Goal: Task Accomplishment & Management: Use online tool/utility

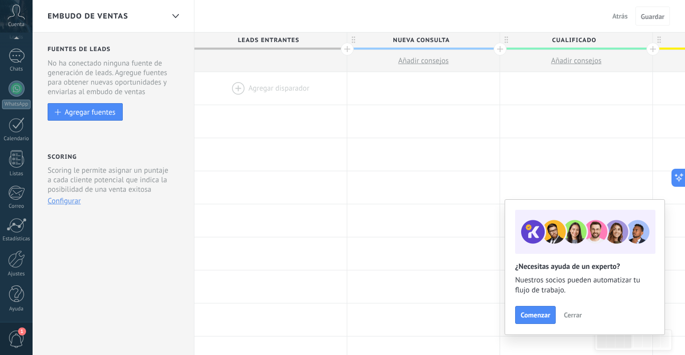
click at [272, 89] on div at bounding box center [271, 88] width 152 height 33
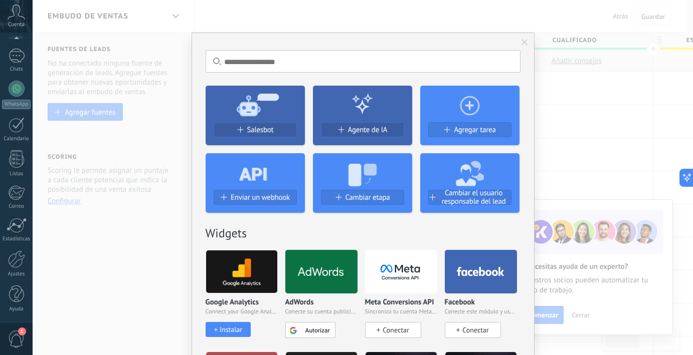
click at [250, 96] on icon at bounding box center [255, 104] width 99 height 36
click at [261, 132] on span "Salesbot" at bounding box center [260, 130] width 27 height 9
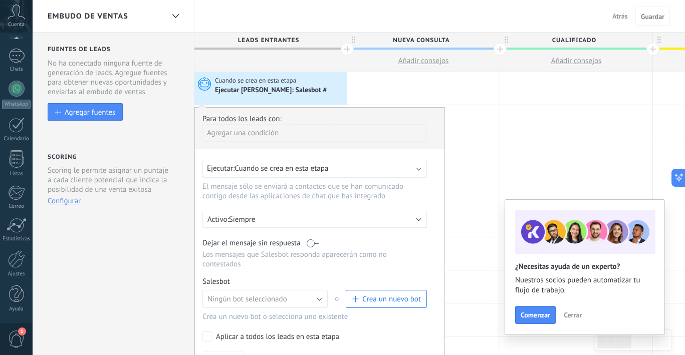
click at [318, 218] on p "Siempre" at bounding box center [316, 220] width 175 height 10
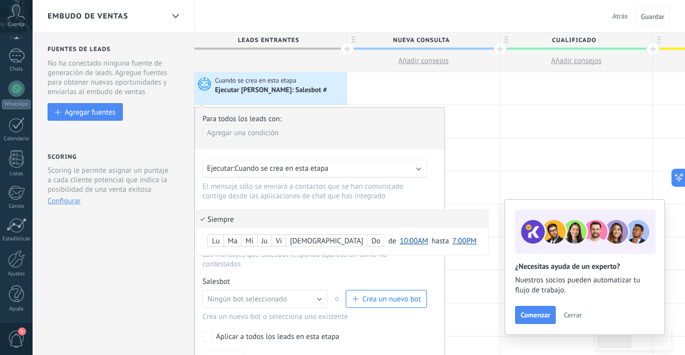
click at [400, 241] on span "10:00AM" at bounding box center [414, 242] width 29 height 10
click at [397, 262] on span "1:00AM" at bounding box center [416, 262] width 39 height 10
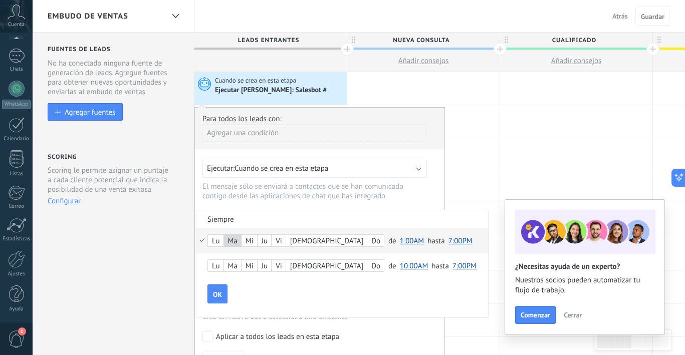
click at [299, 215] on li "Siempre" at bounding box center [343, 220] width 292 height 18
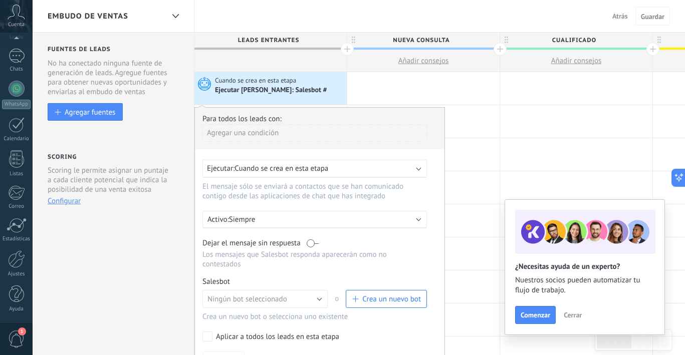
click at [299, 215] on p "Siempre" at bounding box center [316, 220] width 175 height 10
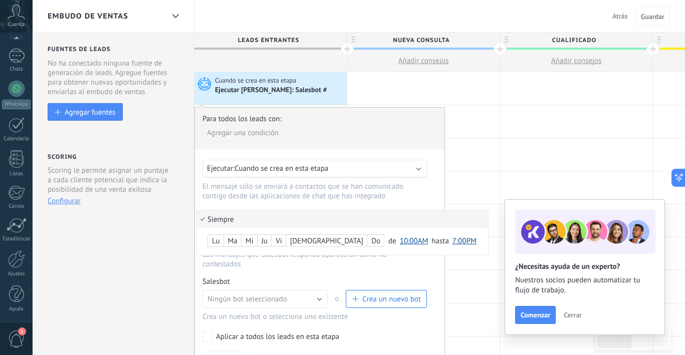
click at [400, 242] on span "10:00AM" at bounding box center [414, 242] width 29 height 10
click at [397, 276] on span "1:00AM" at bounding box center [416, 276] width 39 height 10
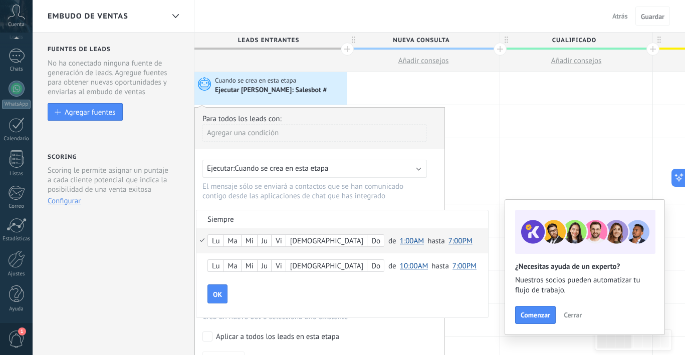
click at [449, 243] on span "7:00PM" at bounding box center [461, 242] width 24 height 10
click at [445, 275] on span "12:30PM" at bounding box center [462, 276] width 34 height 10
click at [219, 294] on span "OK" at bounding box center [217, 294] width 9 height 7
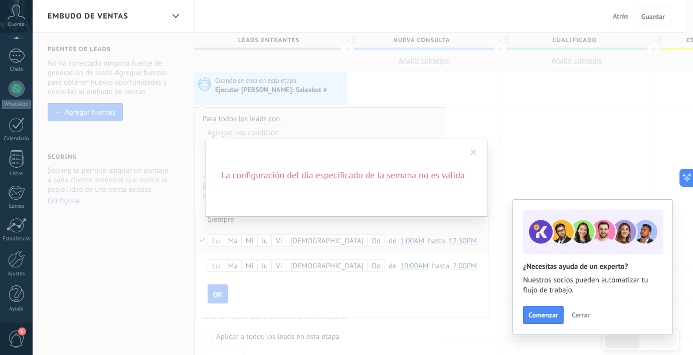
click at [476, 155] on span at bounding box center [473, 152] width 7 height 7
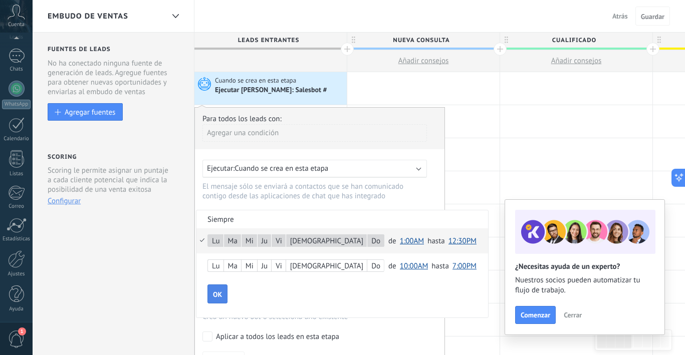
click at [221, 290] on button "OK" at bounding box center [218, 294] width 20 height 19
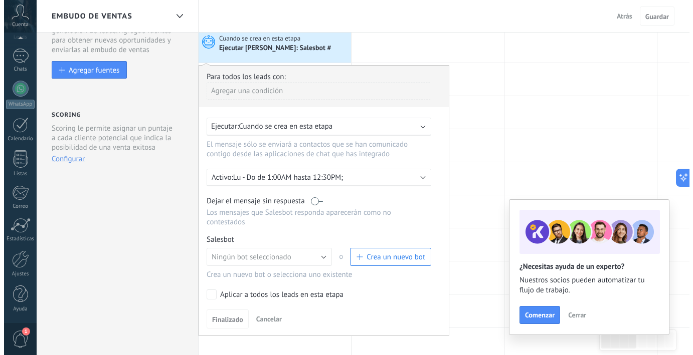
scroll to position [62, 0]
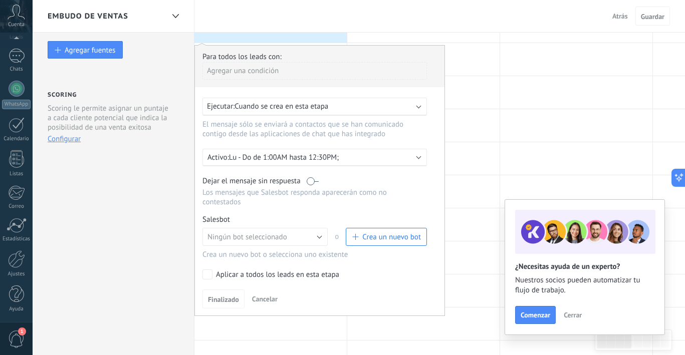
click at [388, 231] on button "Crea un nuevo bot" at bounding box center [386, 237] width 81 height 18
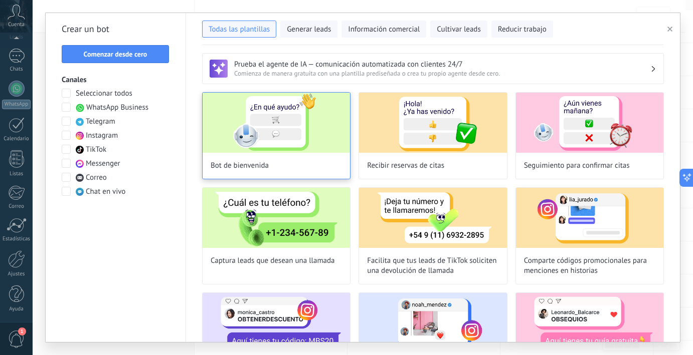
scroll to position [0, 0]
click at [274, 118] on img at bounding box center [276, 123] width 147 height 60
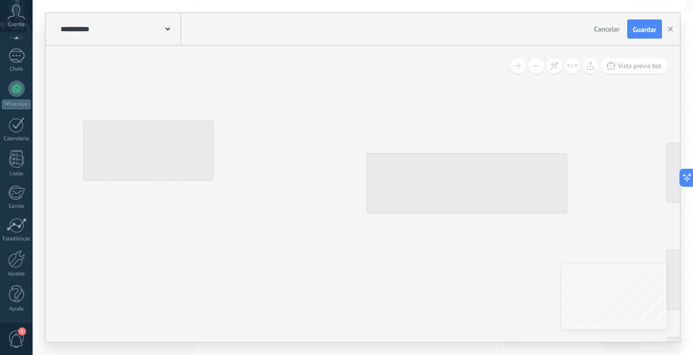
type input "**********"
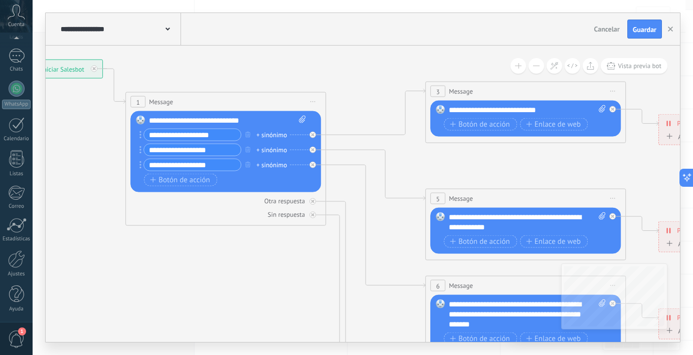
click at [537, 69] on button at bounding box center [536, 66] width 16 height 16
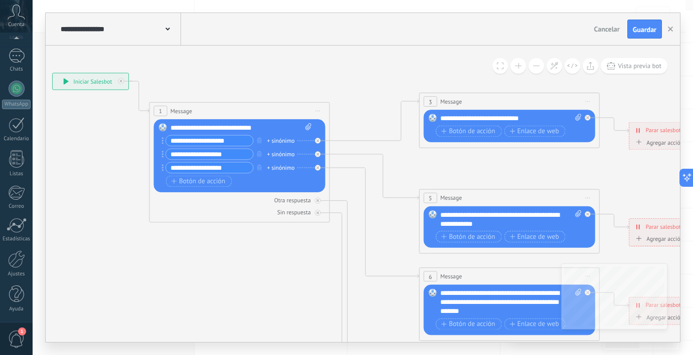
click at [537, 69] on button at bounding box center [536, 66] width 16 height 16
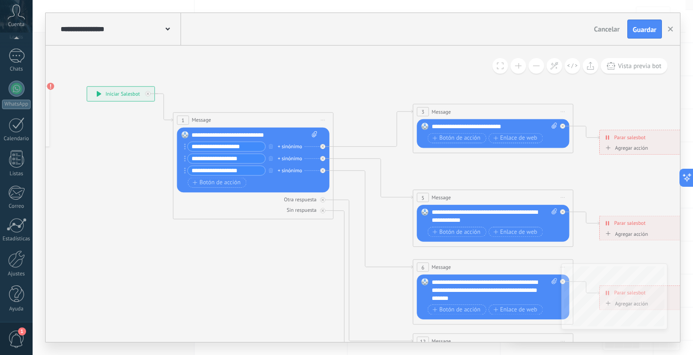
click at [537, 69] on button at bounding box center [536, 66] width 16 height 16
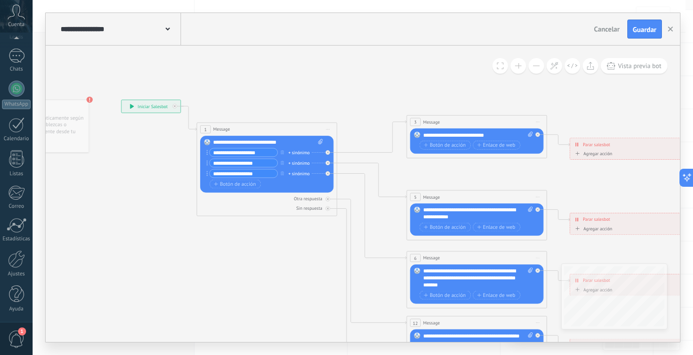
click at [537, 69] on button at bounding box center [536, 66] width 16 height 16
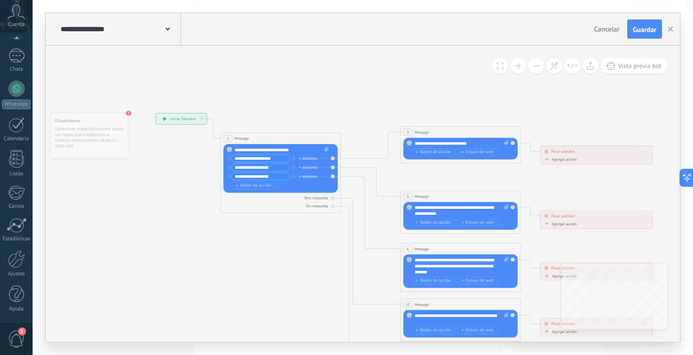
click at [537, 69] on button at bounding box center [536, 66] width 16 height 16
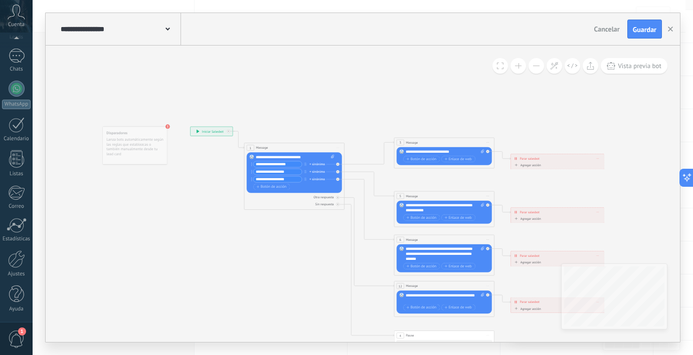
click at [537, 69] on button at bounding box center [536, 66] width 16 height 16
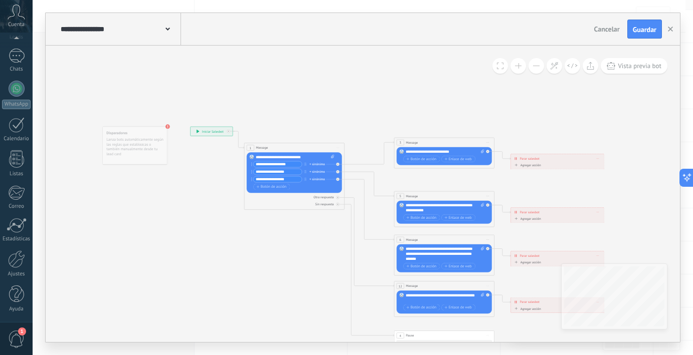
click at [537, 69] on button at bounding box center [536, 66] width 16 height 16
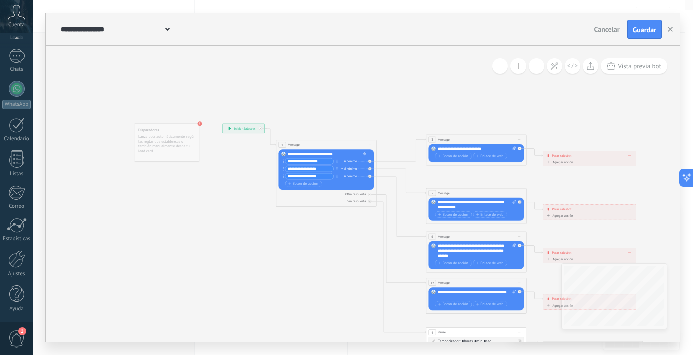
click at [606, 28] on span "Cancelar" at bounding box center [607, 29] width 26 height 9
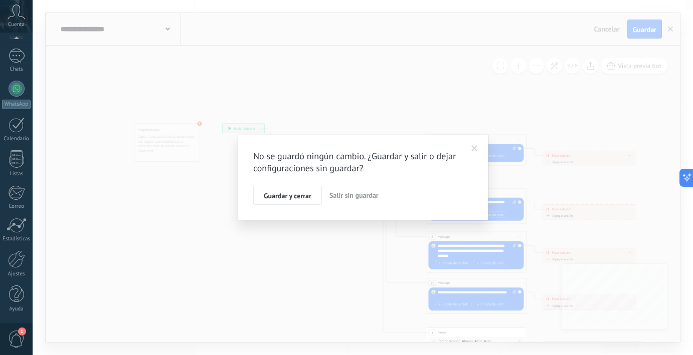
click at [344, 196] on span "Salir sin guardar" at bounding box center [353, 195] width 49 height 9
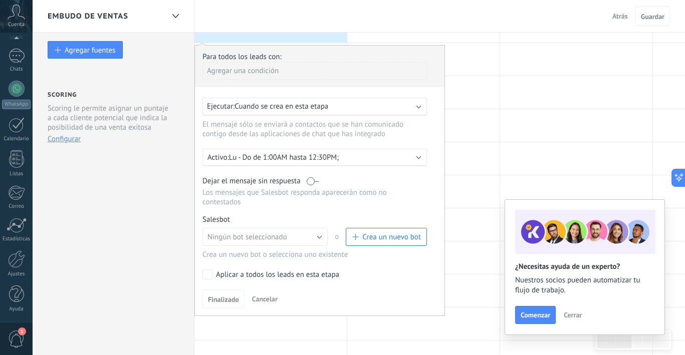
click at [381, 236] on span "Crea un nuevo bot" at bounding box center [391, 238] width 59 height 10
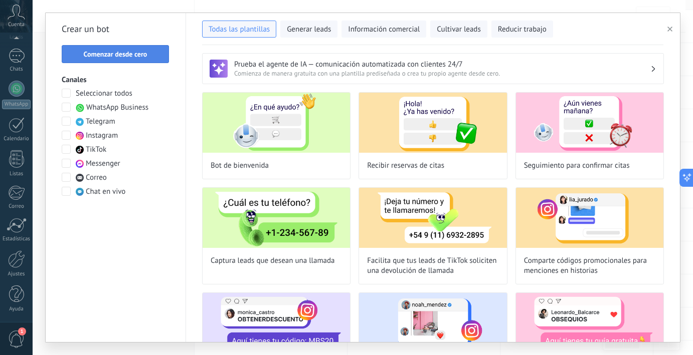
click at [121, 54] on span "Comenzar desde cero" at bounding box center [116, 54] width 64 height 7
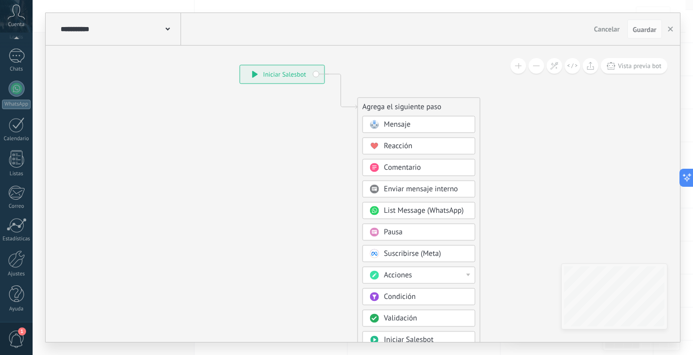
click at [473, 273] on div "Acciones" at bounding box center [418, 275] width 113 height 17
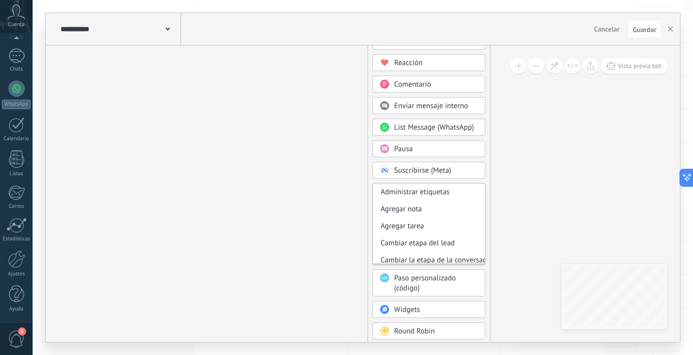
click at [364, 101] on icon at bounding box center [336, 163] width 674 height 865
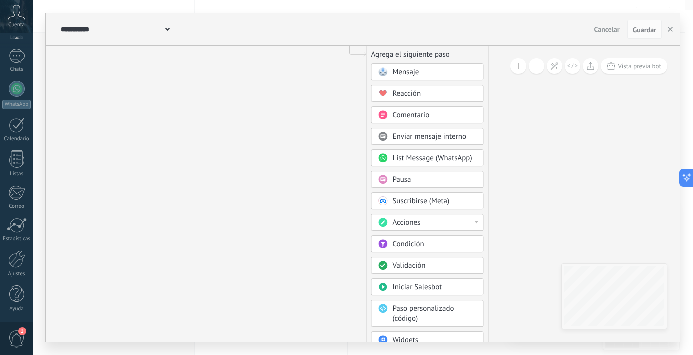
click at [415, 265] on span "Validación" at bounding box center [408, 266] width 33 height 10
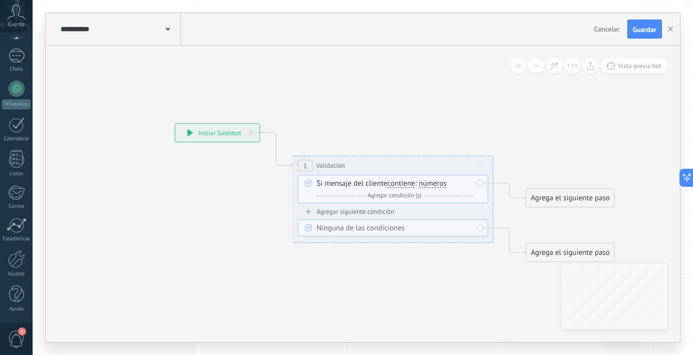
click at [606, 25] on span "Cancelar" at bounding box center [607, 29] width 26 height 9
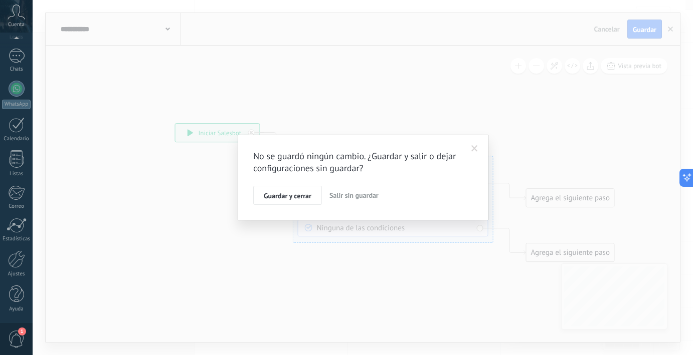
click at [356, 197] on span "Salir sin guardar" at bounding box center [353, 195] width 49 height 9
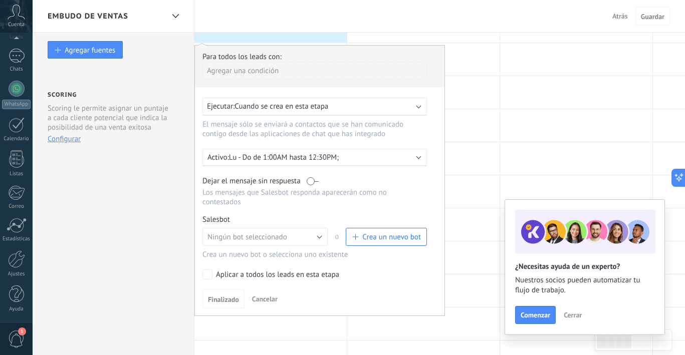
click at [381, 237] on span "Crea un nuevo bot" at bounding box center [391, 238] width 59 height 10
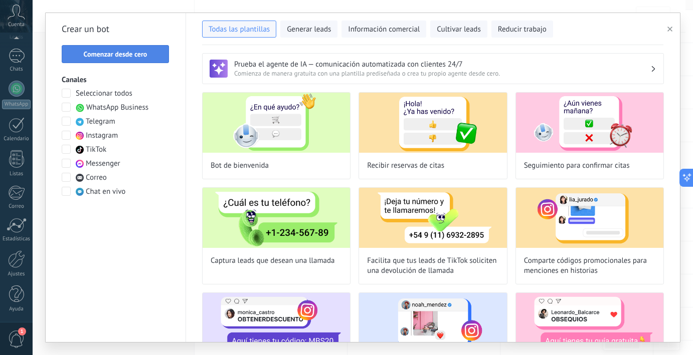
click at [137, 58] on span "Comenzar desde cero" at bounding box center [116, 54] width 64 height 7
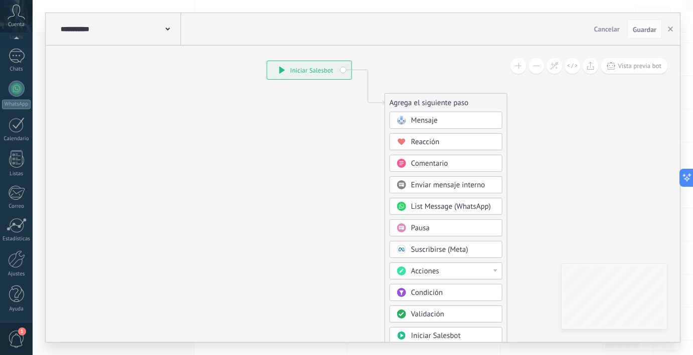
click at [479, 271] on div "Acciones" at bounding box center [453, 272] width 84 height 10
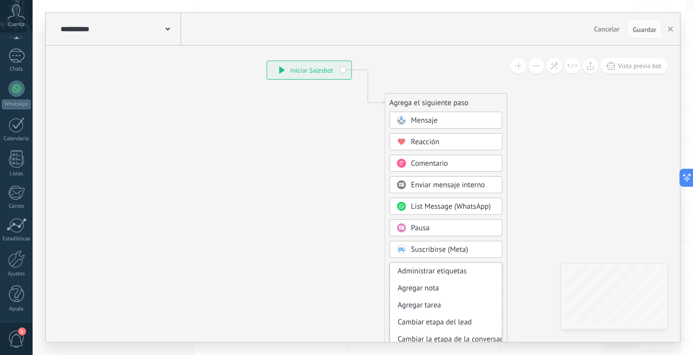
click at [505, 258] on div "Agrega el siguiente paso Mensaje Mensaje Mensaje Reacción Comentario Enviar men…" at bounding box center [446, 258] width 123 height 331
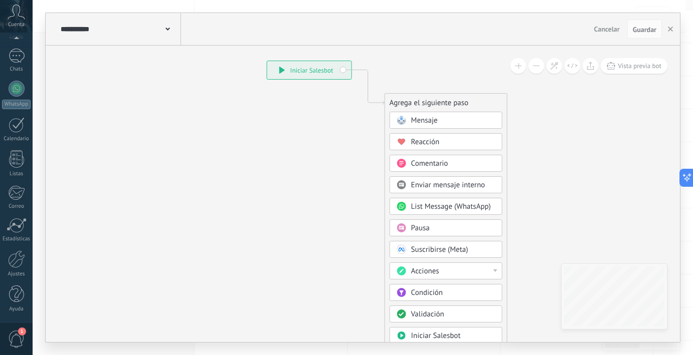
click at [476, 296] on div "Condición" at bounding box center [453, 293] width 84 height 10
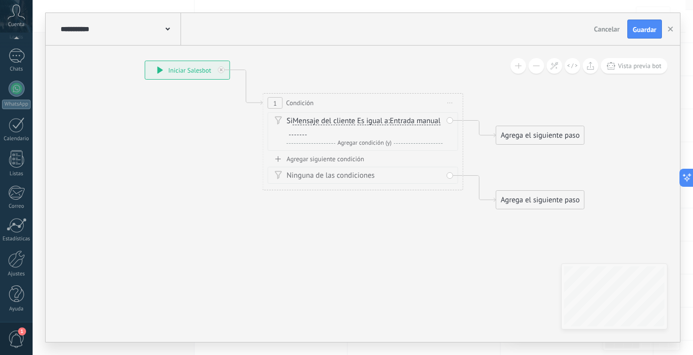
click at [365, 142] on span "Agregar condición (y)" at bounding box center [364, 143] width 59 height 8
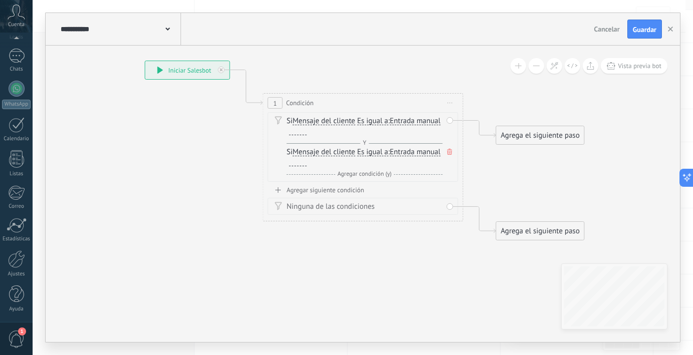
click at [307, 132] on div at bounding box center [298, 131] width 18 height 8
click at [609, 31] on span "Cancelar" at bounding box center [607, 29] width 26 height 9
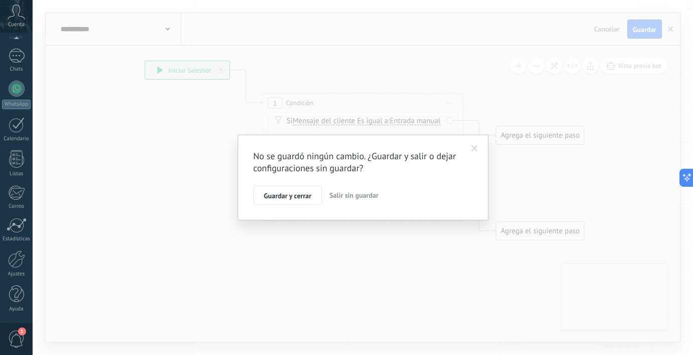
click at [349, 197] on span "Salir sin guardar" at bounding box center [353, 195] width 49 height 9
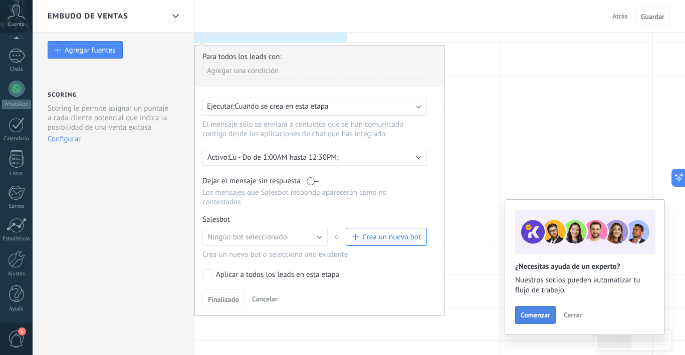
click at [533, 314] on span "Comenzar" at bounding box center [536, 315] width 30 height 7
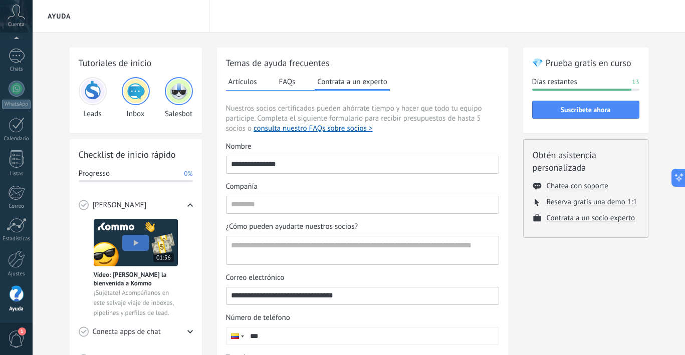
click at [533, 314] on div "💎 Prueba gratis en curso Días restantes 13 Suscríbete ahora Obtén asistencia pe…" at bounding box center [585, 276] width 125 height 457
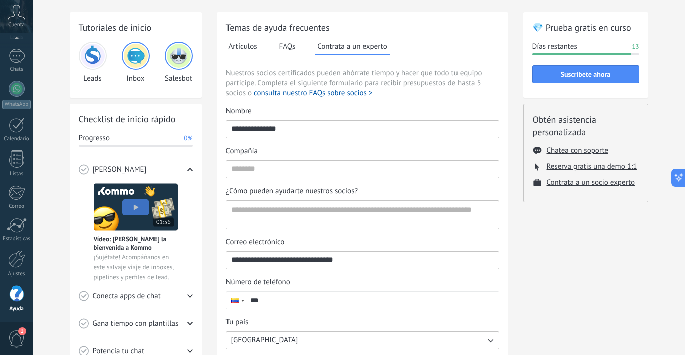
scroll to position [36, 0]
click at [94, 55] on img at bounding box center [93, 55] width 24 height 24
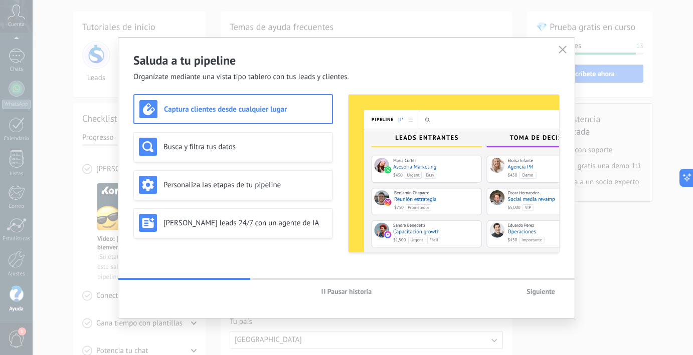
click at [533, 290] on span "Siguiente" at bounding box center [540, 291] width 29 height 7
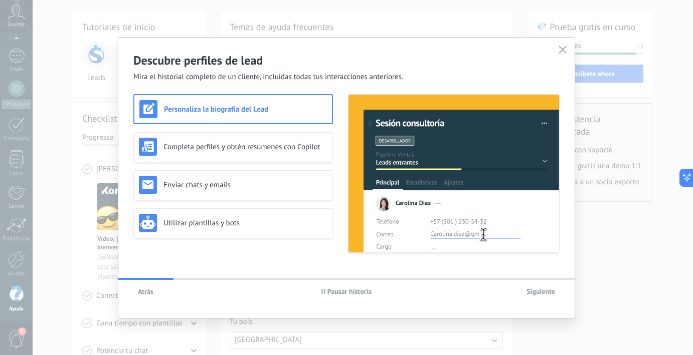
click at [533, 290] on span "Siguiente" at bounding box center [540, 291] width 29 height 7
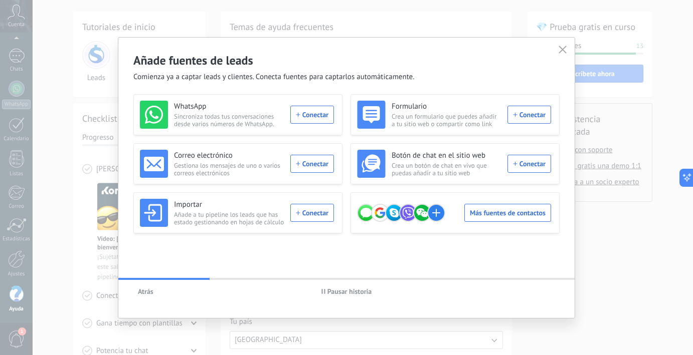
click at [565, 49] on icon "button" at bounding box center [563, 50] width 8 height 8
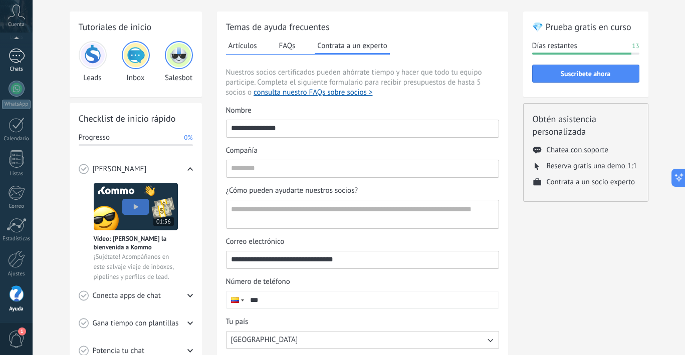
click at [21, 60] on div at bounding box center [17, 56] width 16 height 15
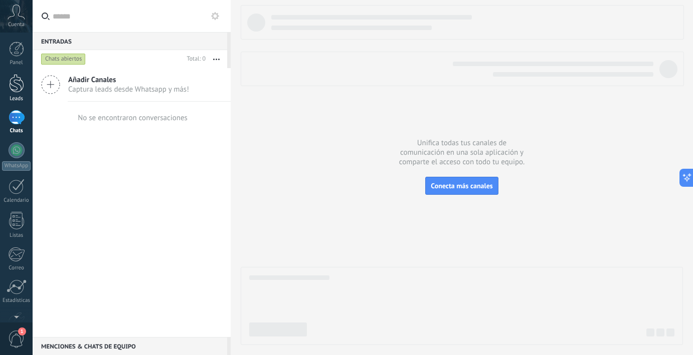
click at [15, 88] on div at bounding box center [16, 83] width 15 height 19
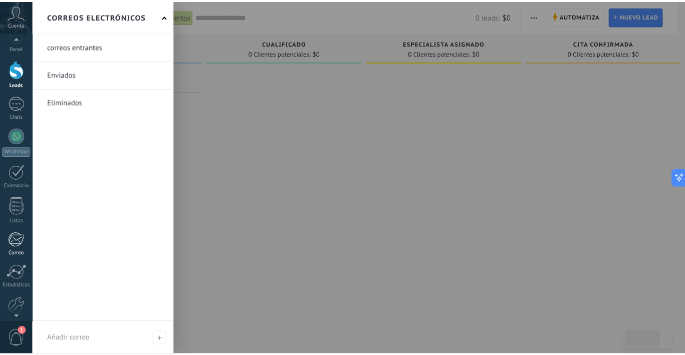
scroll to position [35, 0]
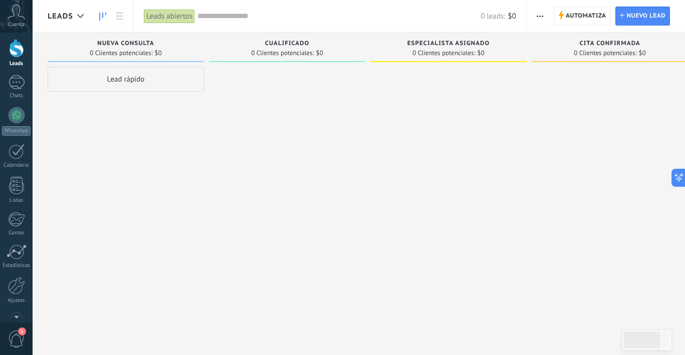
click at [256, 214] on div at bounding box center [287, 179] width 156 height 225
click at [275, 46] on span "Cualificado" at bounding box center [287, 43] width 45 height 7
click at [283, 39] on div "Cualificado 0 Clientes potenciales: $0" at bounding box center [287, 48] width 156 height 30
click at [275, 43] on span "Cualificado" at bounding box center [287, 43] width 45 height 7
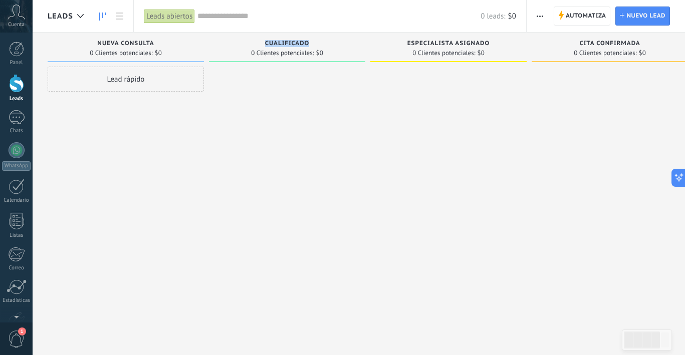
click at [275, 43] on span "Cualificado" at bounding box center [287, 43] width 45 height 7
click at [293, 42] on span "Cualificado" at bounding box center [287, 43] width 45 height 7
click at [128, 43] on span "Nueva consulta" at bounding box center [125, 43] width 57 height 7
click at [290, 43] on span "Cualificado" at bounding box center [287, 43] width 45 height 7
click at [549, 17] on div "Automatiza Nueva difusión Editar embudo Editar el diseño de la tarjeta Importar…" at bounding box center [606, 16] width 158 height 32
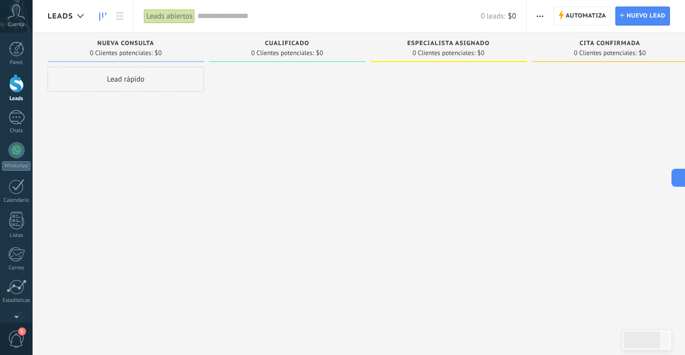
click at [542, 17] on use "button" at bounding box center [540, 17] width 7 height 2
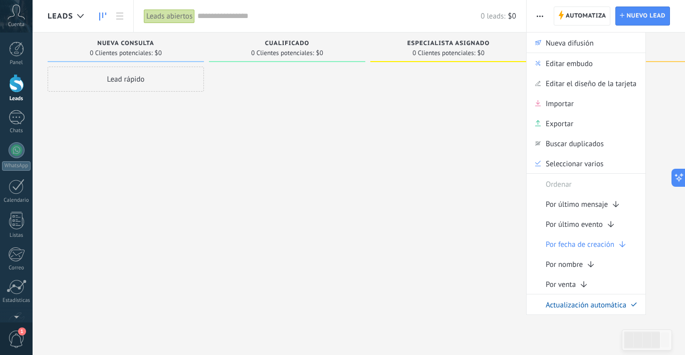
click at [324, 58] on div "Cualificado 0 Clientes potenciales: $0" at bounding box center [287, 48] width 156 height 30
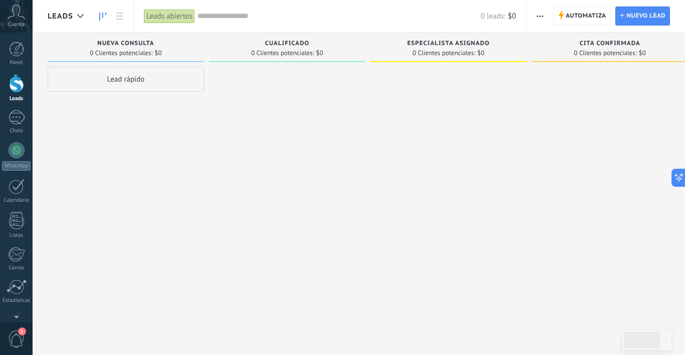
click at [160, 40] on div "Nueva consulta" at bounding box center [126, 44] width 146 height 9
click at [328, 37] on div "Cualificado 0 Clientes potenciales: $0" at bounding box center [287, 48] width 156 height 30
click at [147, 50] on span "0 Clientes potenciales:" at bounding box center [121, 53] width 63 height 6
click at [164, 45] on div "Nueva consulta" at bounding box center [126, 44] width 146 height 9
drag, startPoint x: 164, startPoint y: 45, endPoint x: 159, endPoint y: 47, distance: 5.2
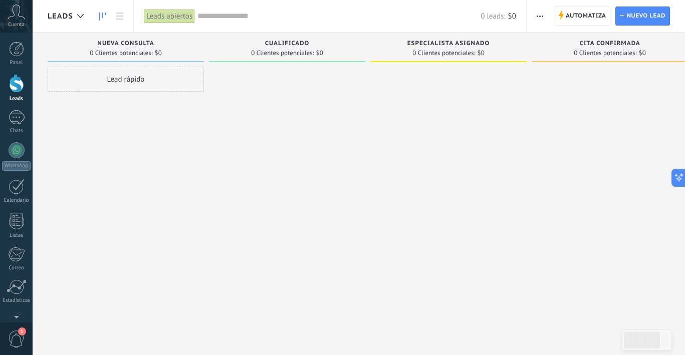
click at [164, 45] on div "Nueva consulta" at bounding box center [126, 44] width 146 height 9
click at [141, 53] on span "0 Clientes potenciales:" at bounding box center [121, 53] width 63 height 6
click at [142, 41] on span "Nueva consulta" at bounding box center [125, 43] width 57 height 7
click at [273, 41] on span "Cualificado" at bounding box center [287, 43] width 45 height 7
click at [304, 47] on span "Cualificado" at bounding box center [287, 43] width 45 height 7
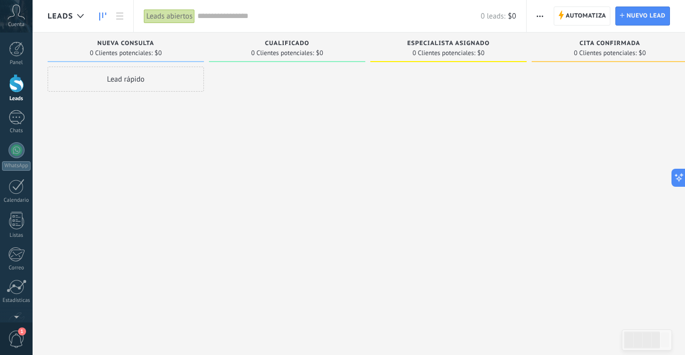
click at [323, 56] on div "0 Clientes potenciales: $0" at bounding box center [287, 53] width 146 height 9
click at [129, 86] on div "Lead rápido" at bounding box center [125, 79] width 156 height 25
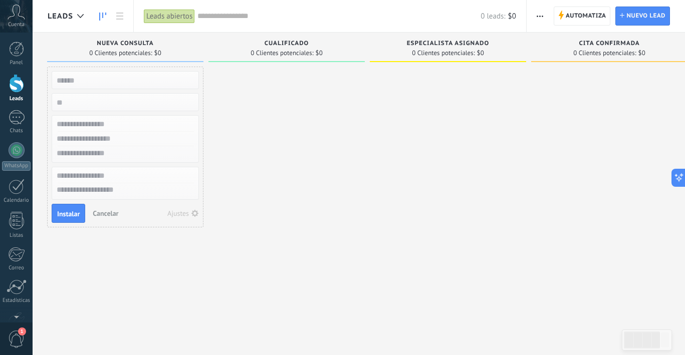
scroll to position [0, 0]
click at [233, 107] on div at bounding box center [287, 179] width 156 height 225
click at [193, 209] on button "Ajustes" at bounding box center [183, 214] width 39 height 14
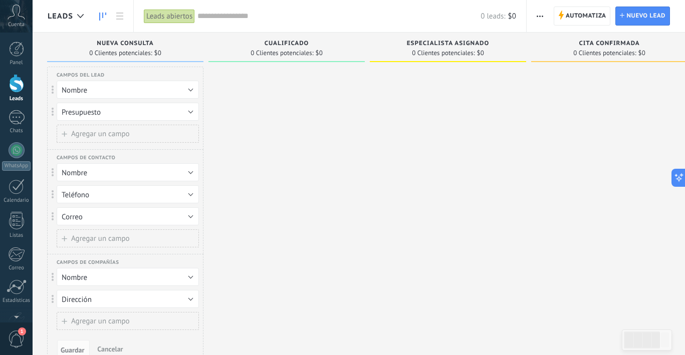
click at [143, 116] on button "Presupuesto" at bounding box center [128, 112] width 142 height 18
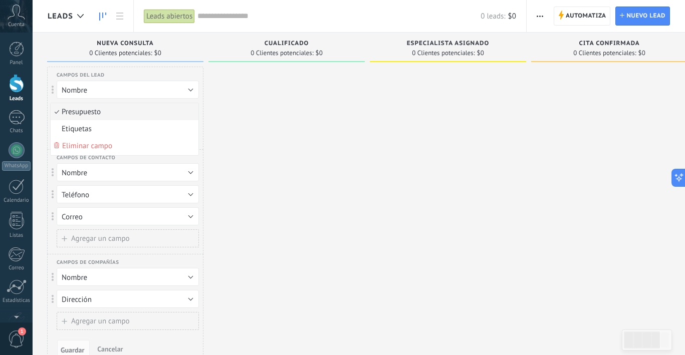
click at [107, 111] on span "Presupuesto" at bounding box center [123, 112] width 145 height 10
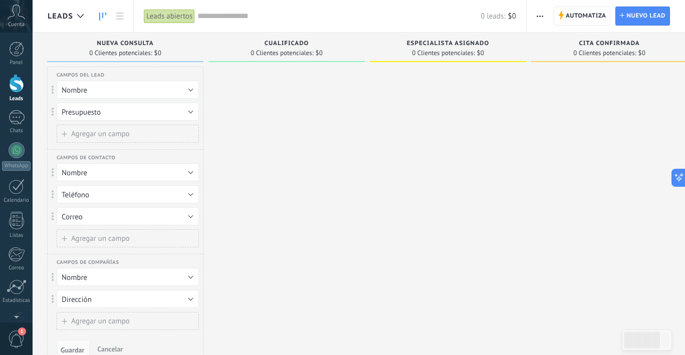
click at [107, 111] on button "Presupuesto" at bounding box center [128, 112] width 142 height 18
click at [91, 128] on span "Etiquetas" at bounding box center [123, 129] width 145 height 10
click at [142, 116] on button "Etiquetas" at bounding box center [128, 112] width 142 height 18
click at [141, 116] on span "Presupuesto" at bounding box center [123, 112] width 145 height 10
click at [104, 93] on button "Nombre" at bounding box center [128, 90] width 142 height 18
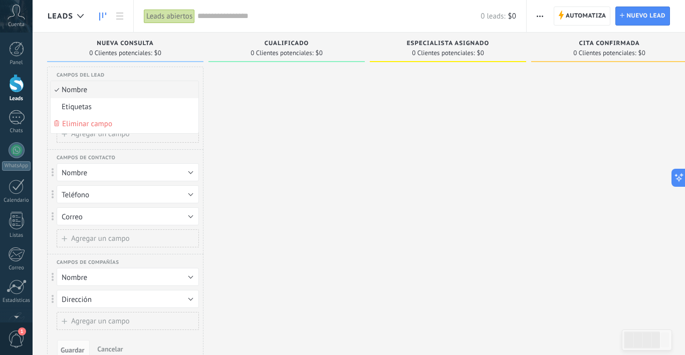
click at [109, 91] on span "Nombre" at bounding box center [123, 90] width 145 height 10
click at [97, 112] on span "Presupuesto" at bounding box center [81, 113] width 39 height 10
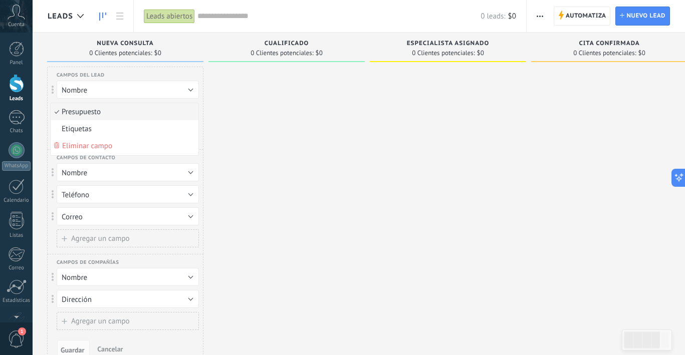
click at [101, 128] on span "Etiquetas" at bounding box center [123, 129] width 145 height 10
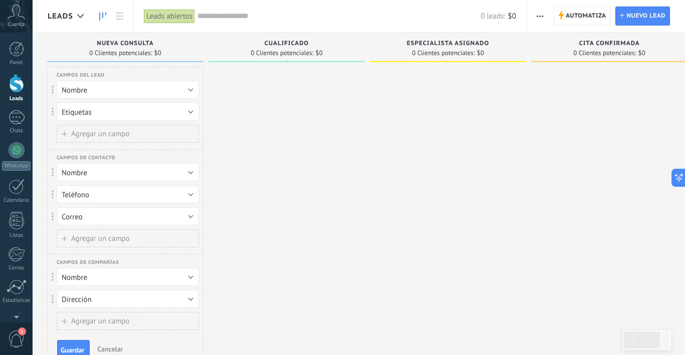
click at [104, 116] on button "Etiquetas" at bounding box center [128, 112] width 142 height 18
click at [113, 110] on span "Presupuesto" at bounding box center [123, 112] width 145 height 10
click at [96, 130] on span "Agregar un campo" at bounding box center [100, 134] width 59 height 8
click at [173, 130] on button "Etiquetas" at bounding box center [128, 134] width 142 height 18
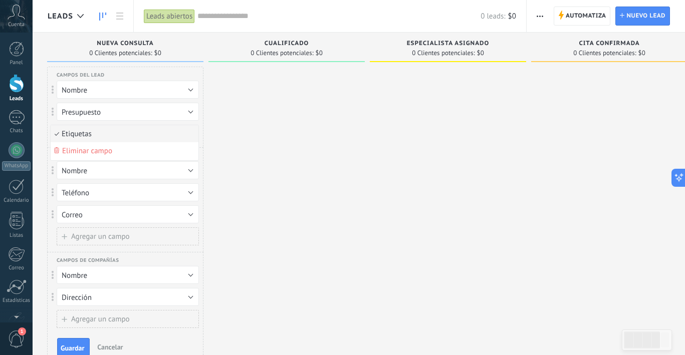
click at [185, 132] on span "Etiquetas" at bounding box center [123, 134] width 145 height 10
click at [53, 134] on span at bounding box center [53, 134] width 3 height 9
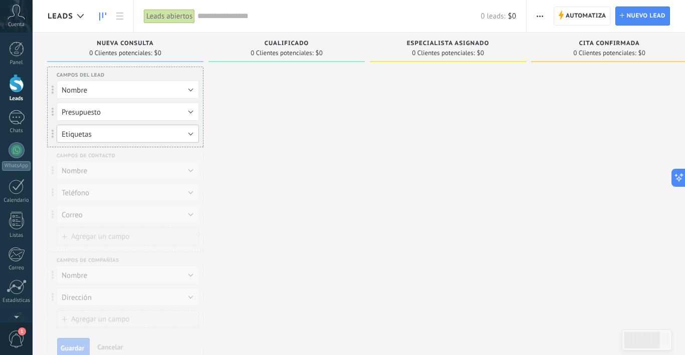
click at [53, 133] on span at bounding box center [53, 134] width 3 height 9
click at [113, 164] on button "Nombre" at bounding box center [128, 170] width 142 height 18
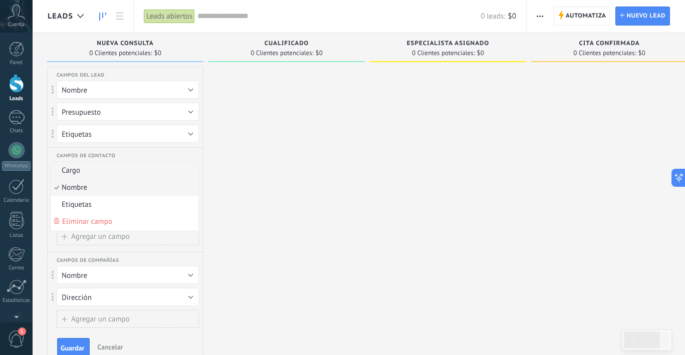
click at [134, 166] on span "Cargo" at bounding box center [123, 171] width 145 height 10
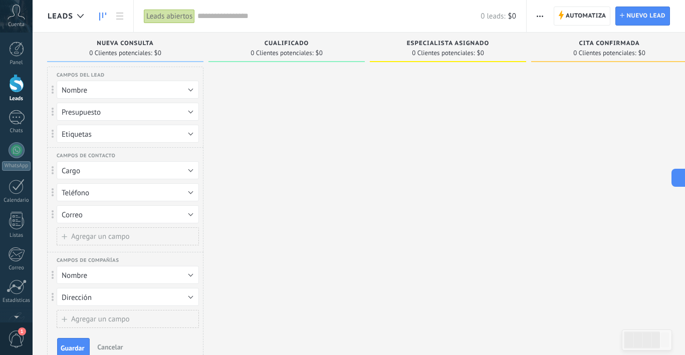
click at [107, 192] on button "Teléfono" at bounding box center [128, 193] width 142 height 18
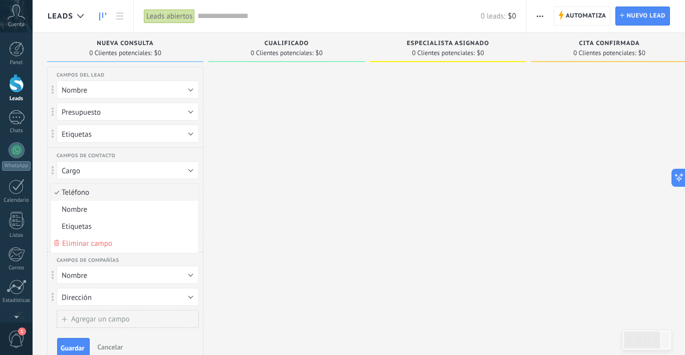
click at [107, 192] on span "Teléfono" at bounding box center [123, 193] width 145 height 10
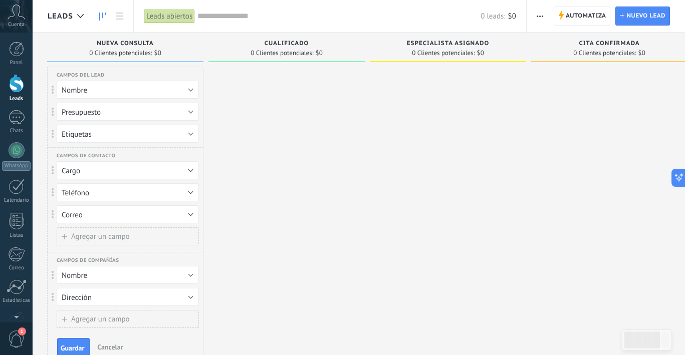
click at [106, 213] on button "Correo" at bounding box center [128, 215] width 142 height 18
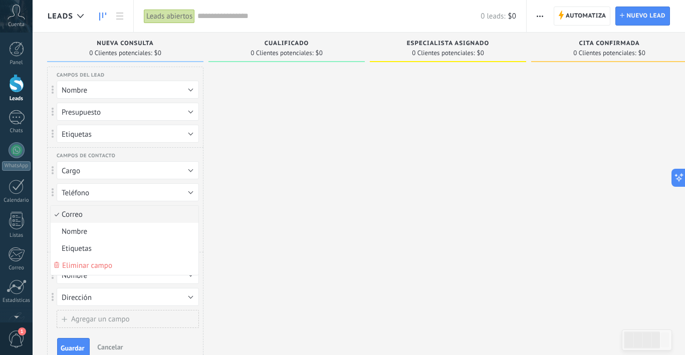
click at [106, 213] on span "Correo" at bounding box center [123, 215] width 145 height 10
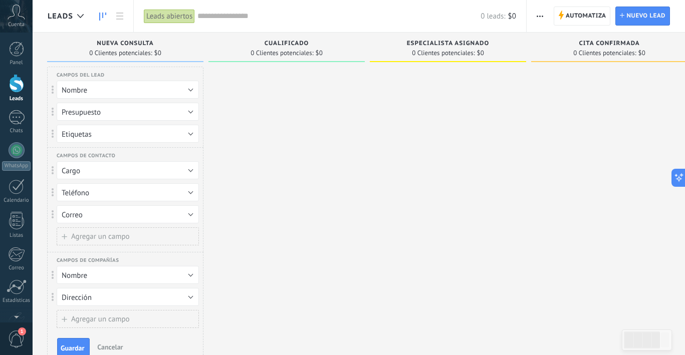
click at [129, 233] on span "Agregar un campo" at bounding box center [100, 237] width 59 height 8
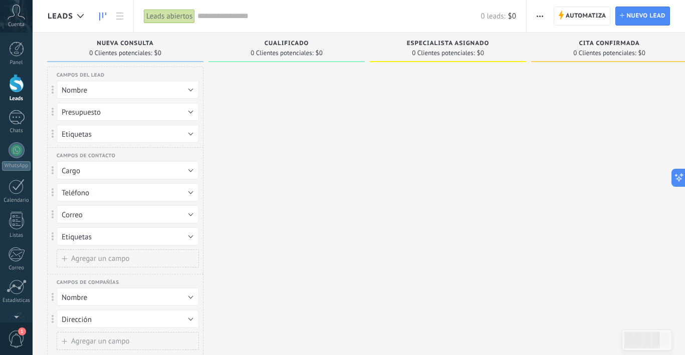
click at [120, 238] on button "Etiquetas" at bounding box center [128, 237] width 142 height 18
click at [79, 251] on span "Etiquetas" at bounding box center [123, 254] width 145 height 10
click at [53, 239] on span at bounding box center [53, 237] width 3 height 9
click at [52, 235] on span at bounding box center [53, 237] width 3 height 9
click at [313, 54] on span "0 Clientes potenciales:" at bounding box center [282, 53] width 63 height 6
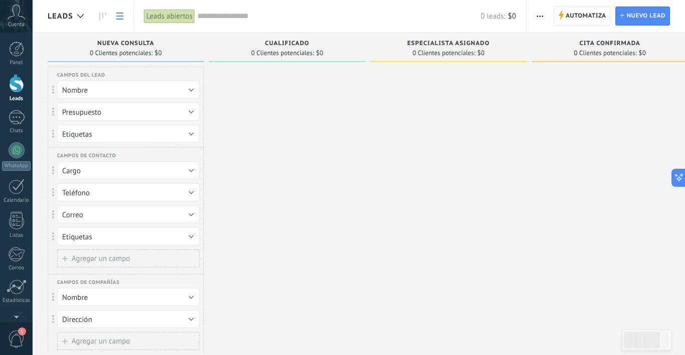
click at [120, 21] on link at bounding box center [119, 17] width 17 height 20
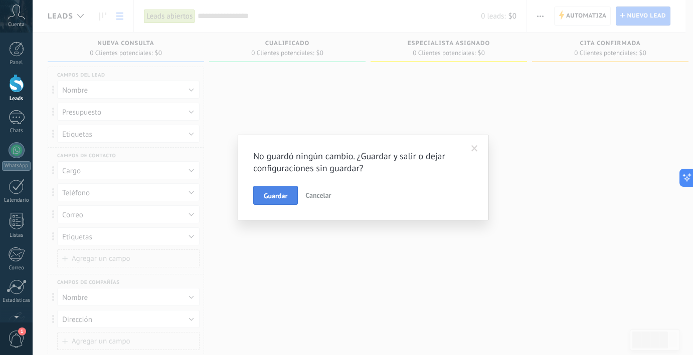
click at [284, 202] on button "Guardar" at bounding box center [275, 195] width 45 height 19
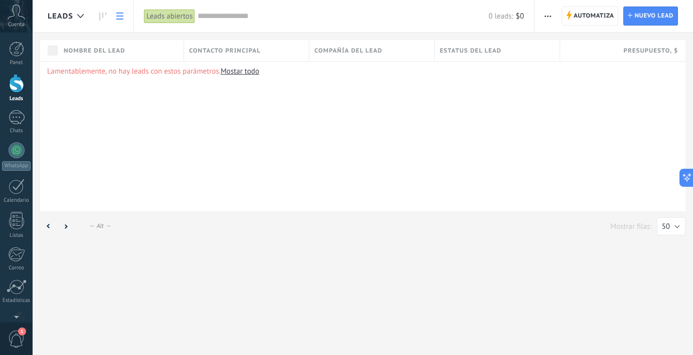
click at [240, 72] on link "Mostar todo" at bounding box center [240, 72] width 39 height 10
click at [216, 59] on div "Contacto principal" at bounding box center [246, 50] width 125 height 21
click at [228, 51] on span "Contacto principal" at bounding box center [225, 51] width 72 height 10
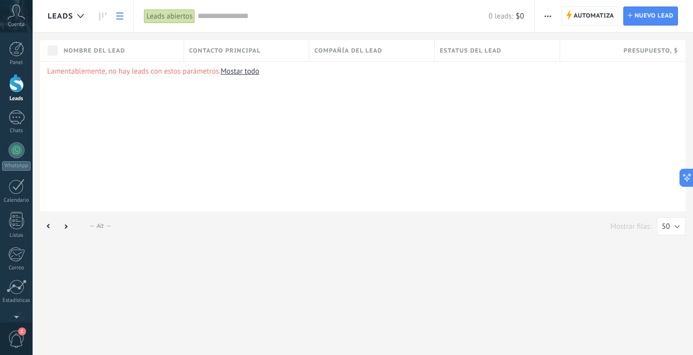
click at [170, 14] on div "Leads abiertos" at bounding box center [169, 16] width 51 height 15
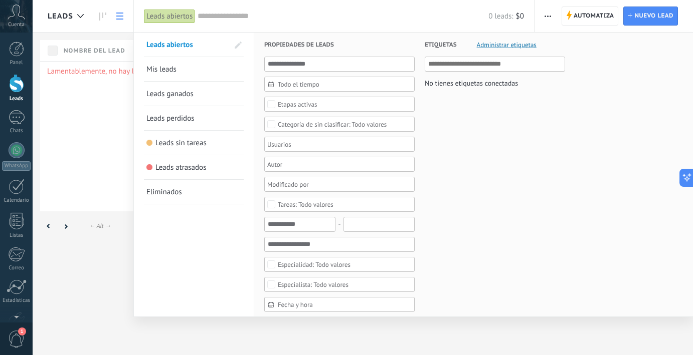
click at [85, 96] on div at bounding box center [346, 177] width 693 height 355
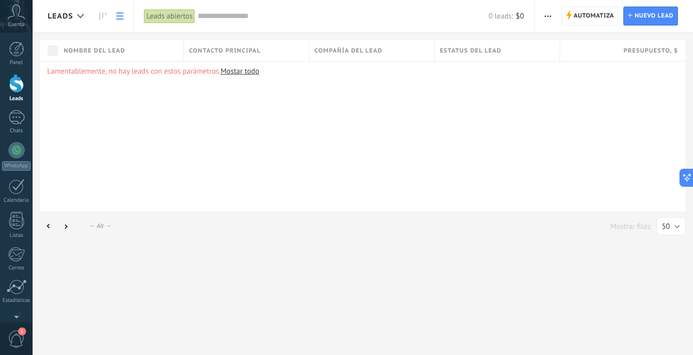
click at [119, 15] on icon at bounding box center [119, 16] width 7 height 7
click at [102, 15] on icon at bounding box center [102, 17] width 7 height 8
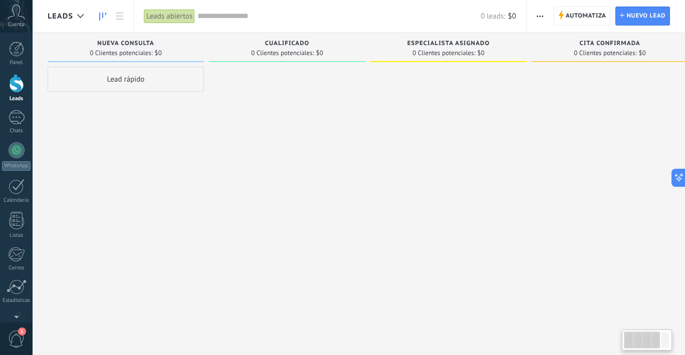
click at [131, 42] on span "Nueva consulta" at bounding box center [125, 43] width 57 height 7
click at [100, 13] on icon at bounding box center [102, 17] width 7 height 8
click at [81, 16] on icon at bounding box center [80, 16] width 7 height 4
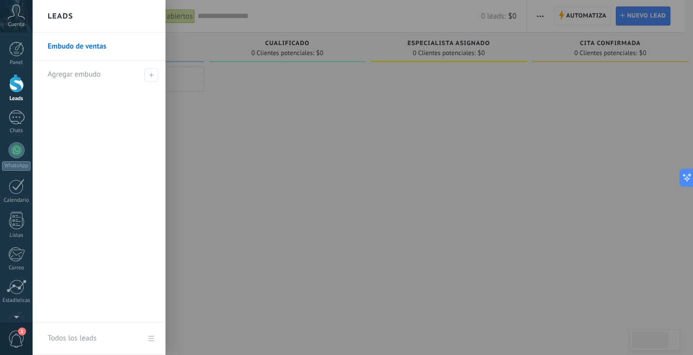
drag, startPoint x: 82, startPoint y: 43, endPoint x: 108, endPoint y: 50, distance: 26.5
click at [82, 43] on link "Embudo de ventas" at bounding box center [102, 47] width 108 height 28
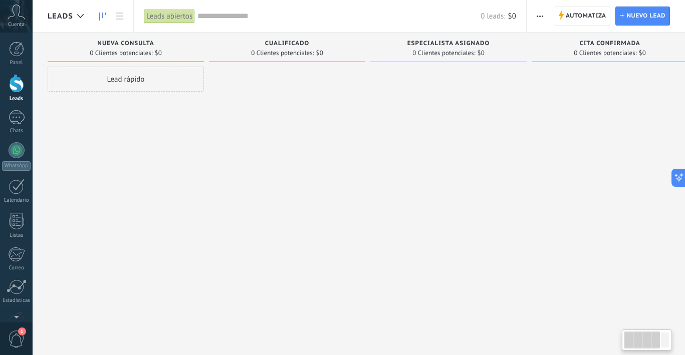
click at [627, 341] on div at bounding box center [642, 340] width 36 height 17
click at [667, 341] on div at bounding box center [665, 340] width 8 height 15
click at [651, 342] on div at bounding box center [642, 340] width 36 height 17
click at [282, 47] on div "Cualificado" at bounding box center [287, 44] width 146 height 9
click at [151, 48] on div "Nueva consulta" at bounding box center [126, 44] width 146 height 9
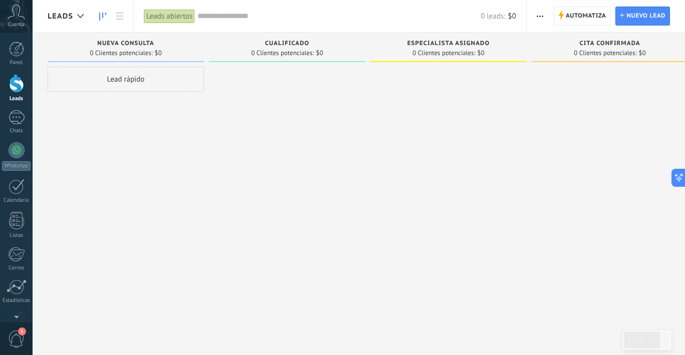
click at [144, 47] on div "Nueva consulta" at bounding box center [126, 44] width 146 height 9
click at [649, 10] on span "Nuevo lead" at bounding box center [646, 16] width 39 height 18
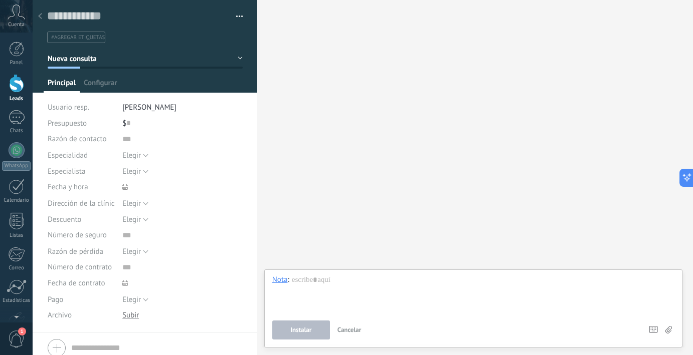
click at [42, 16] on div at bounding box center [40, 17] width 14 height 20
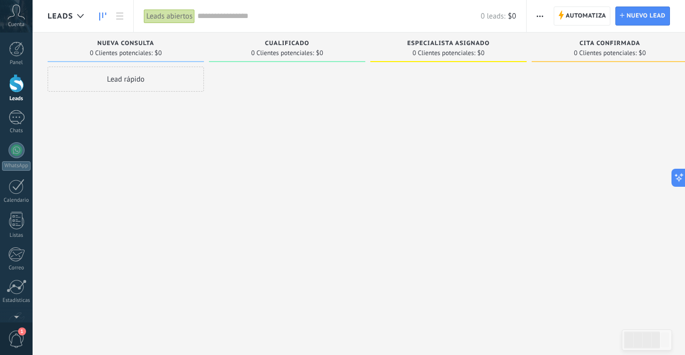
click at [542, 17] on icon "button" at bounding box center [540, 17] width 7 height 2
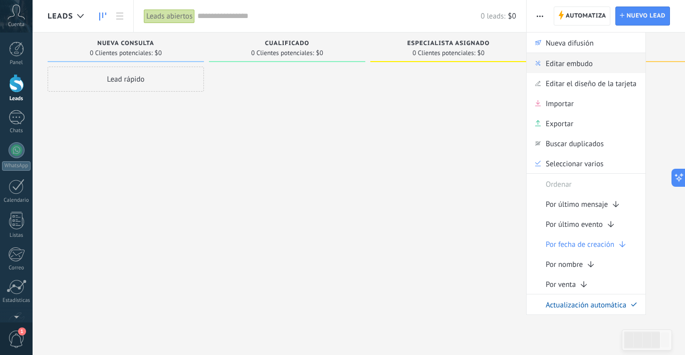
click at [573, 60] on span "Editar embudo" at bounding box center [569, 63] width 47 height 20
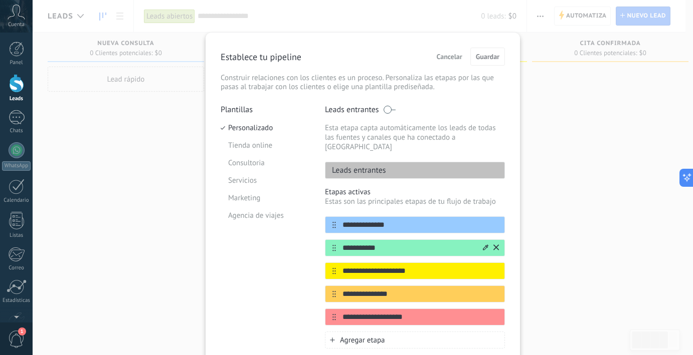
click at [380, 243] on input "**********" at bounding box center [408, 248] width 145 height 11
drag, startPoint x: 383, startPoint y: 238, endPoint x: 344, endPoint y: 240, distance: 39.2
click at [344, 243] on input "**********" at bounding box center [408, 248] width 145 height 11
type input "**********"
click at [375, 263] on div "**********" at bounding box center [415, 271] width 180 height 17
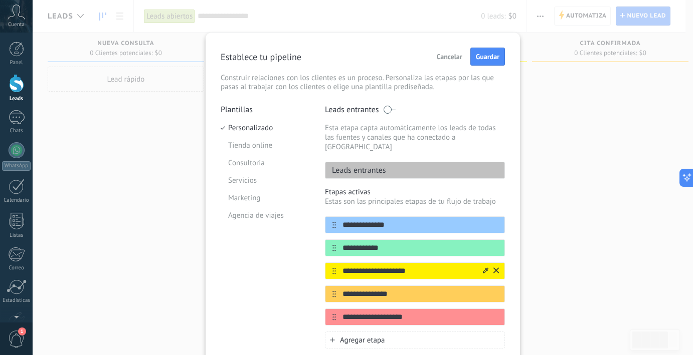
click at [414, 268] on div "**********" at bounding box center [415, 271] width 180 height 17
click at [411, 266] on input "**********" at bounding box center [408, 271] width 145 height 11
drag, startPoint x: 415, startPoint y: 262, endPoint x: 340, endPoint y: 261, distance: 75.2
click at [340, 266] on input "**********" at bounding box center [408, 271] width 145 height 11
type input "**********"
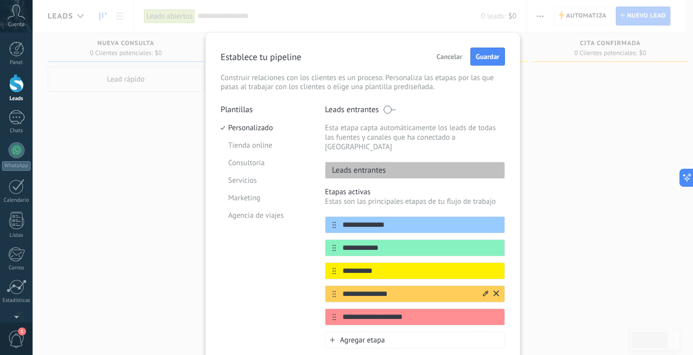
click at [374, 289] on input "**********" at bounding box center [408, 294] width 145 height 11
drag, startPoint x: 409, startPoint y: 286, endPoint x: 348, endPoint y: 285, distance: 61.2
click at [348, 289] on input "**********" at bounding box center [408, 294] width 145 height 11
type input "**********"
click at [401, 312] on input "**********" at bounding box center [408, 317] width 145 height 11
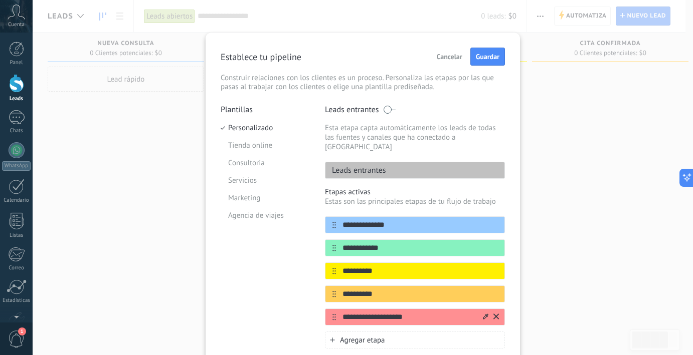
drag, startPoint x: 410, startPoint y: 308, endPoint x: 340, endPoint y: 301, distance: 70.0
click at [340, 309] on div "**********" at bounding box center [415, 317] width 180 height 17
type input "**********"
click at [365, 336] on span "Agregar etapa" at bounding box center [362, 341] width 45 height 10
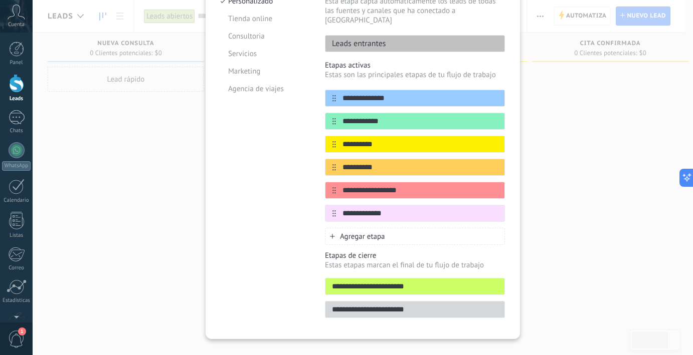
scroll to position [81, 0]
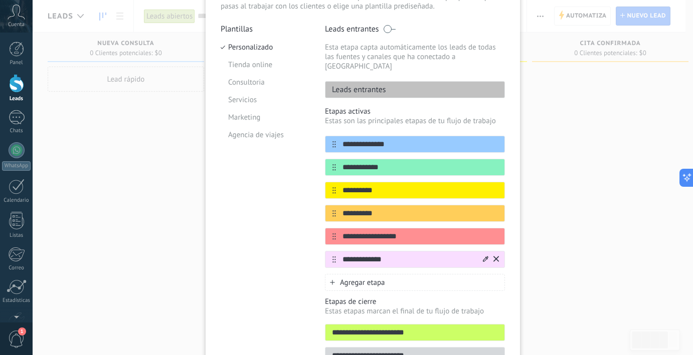
type input "**********"
click at [497, 251] on div "**********" at bounding box center [415, 259] width 180 height 17
click at [495, 256] on icon at bounding box center [496, 259] width 6 height 6
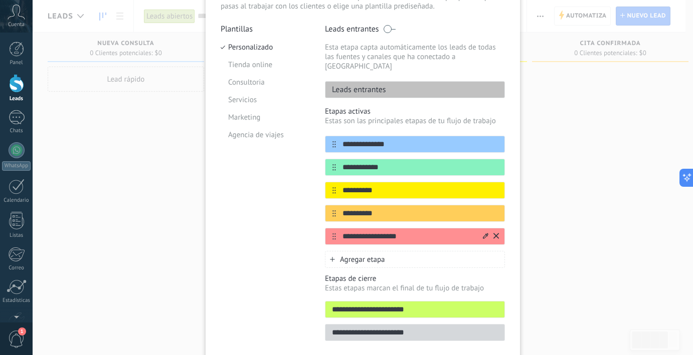
click at [485, 233] on icon at bounding box center [486, 236] width 6 height 6
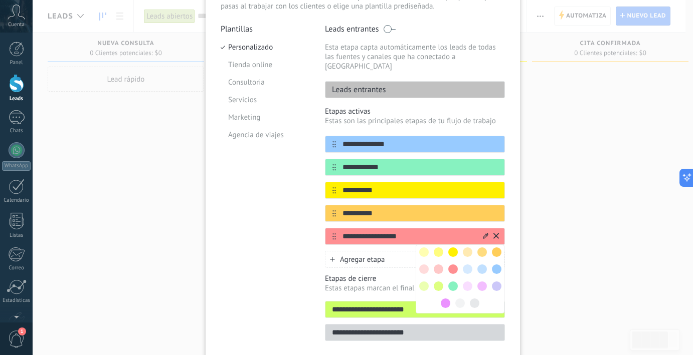
click at [448, 282] on span at bounding box center [453, 287] width 10 height 10
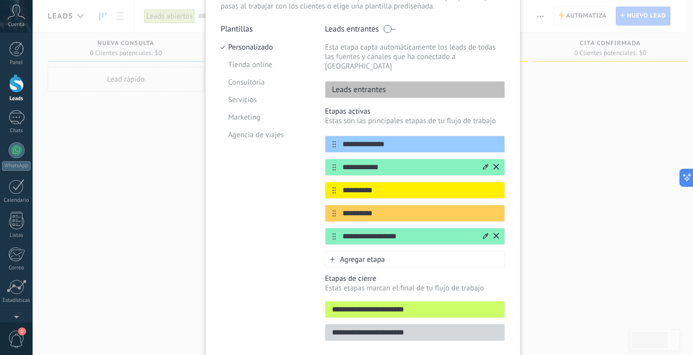
click at [483, 164] on icon at bounding box center [486, 167] width 6 height 6
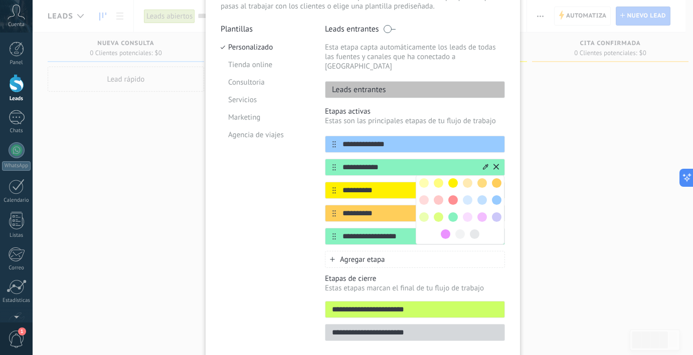
click at [484, 196] on span at bounding box center [482, 201] width 10 height 10
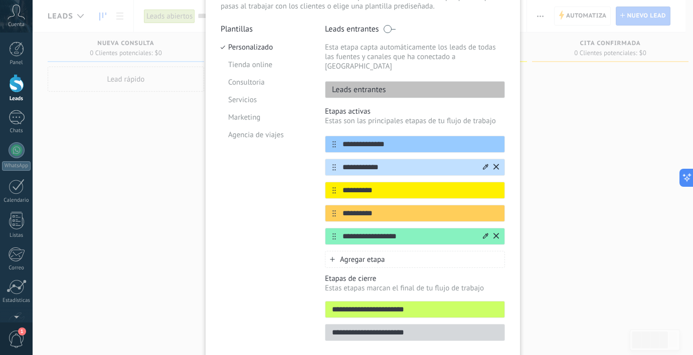
click at [483, 164] on icon at bounding box center [486, 167] width 6 height 6
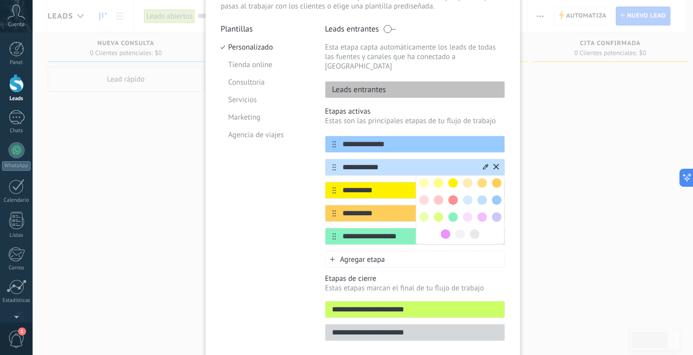
click at [437, 196] on span at bounding box center [439, 201] width 10 height 10
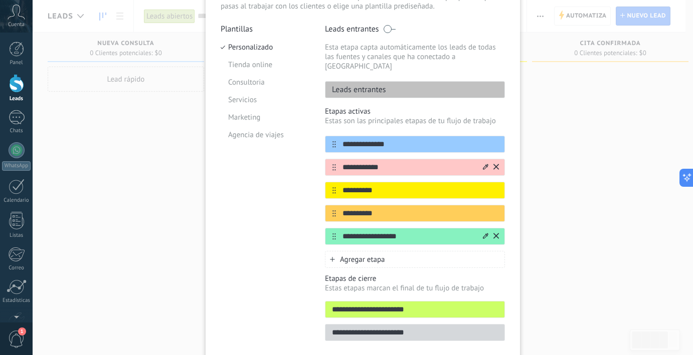
click at [465, 328] on input "**********" at bounding box center [414, 333] width 179 height 11
click at [388, 328] on input "**********" at bounding box center [414, 333] width 179 height 11
drag, startPoint x: 388, startPoint y: 324, endPoint x: 335, endPoint y: 322, distance: 52.7
click at [335, 328] on input "**********" at bounding box center [414, 333] width 179 height 11
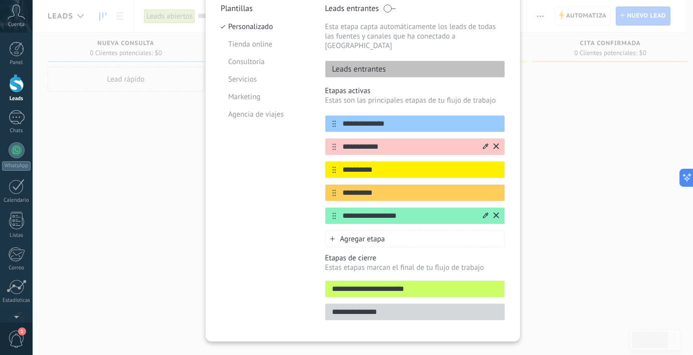
scroll to position [103, 0]
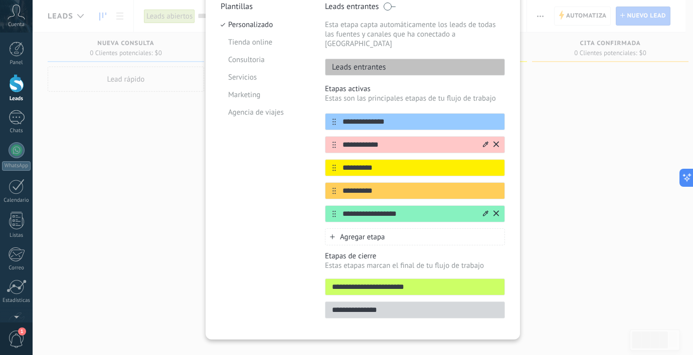
type input "**********"
drag, startPoint x: 392, startPoint y: 277, endPoint x: 336, endPoint y: 275, distance: 56.2
click at [336, 282] on input "**********" at bounding box center [414, 287] width 179 height 11
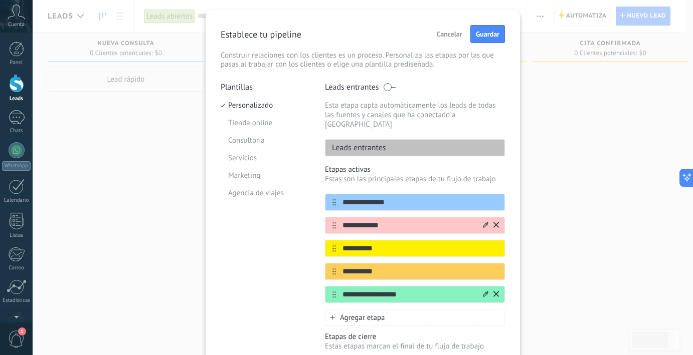
scroll to position [0, 0]
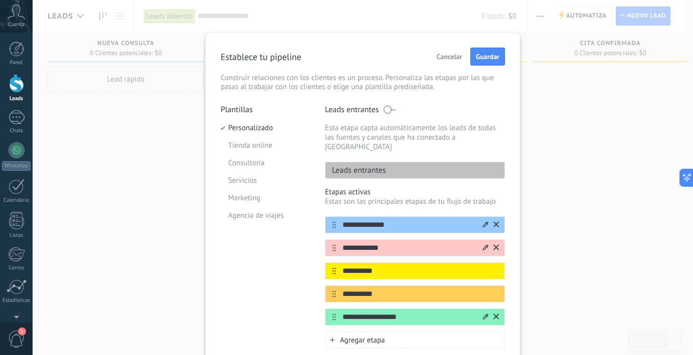
type input "**********"
drag, startPoint x: 400, startPoint y: 212, endPoint x: 326, endPoint y: 215, distance: 73.3
click at [326, 217] on div "**********" at bounding box center [415, 225] width 180 height 17
drag, startPoint x: 371, startPoint y: 217, endPoint x: 327, endPoint y: 212, distance: 43.9
click at [327, 217] on div "**********" at bounding box center [415, 225] width 180 height 17
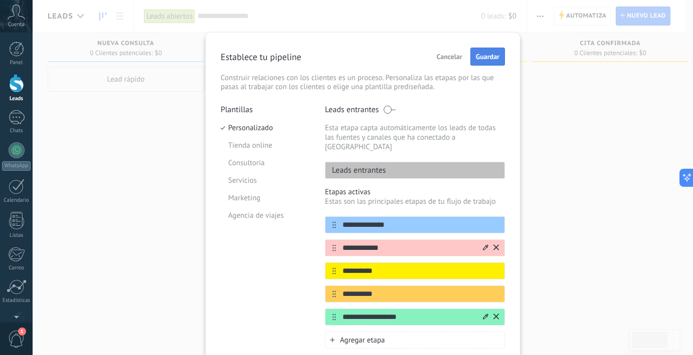
type input "**********"
click at [492, 50] on button "Guardar" at bounding box center [487, 57] width 35 height 18
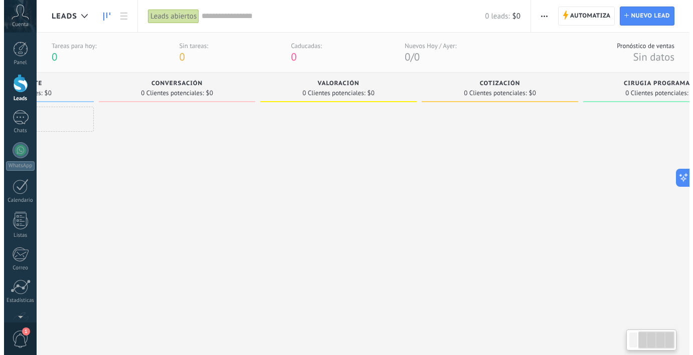
scroll to position [0, 179]
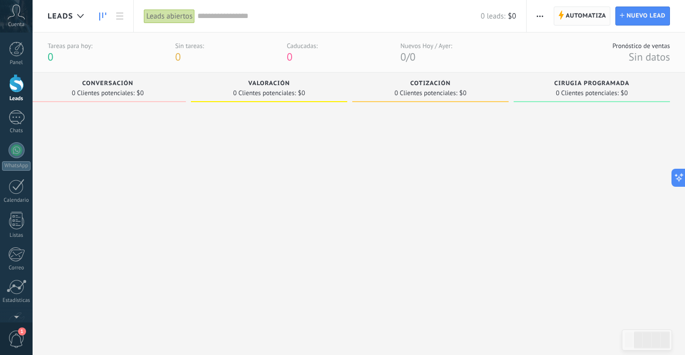
click at [577, 16] on span "Automatiza" at bounding box center [586, 16] width 41 height 18
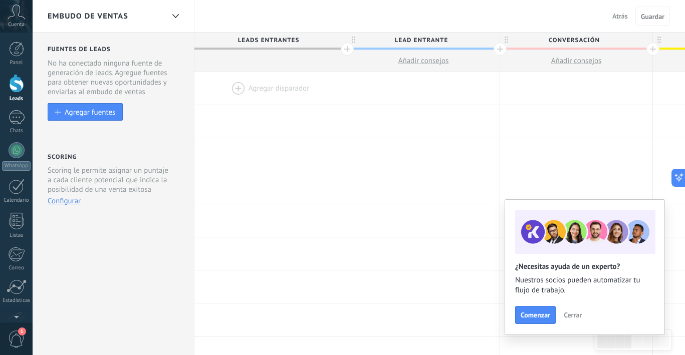
click at [241, 88] on div at bounding box center [271, 88] width 152 height 33
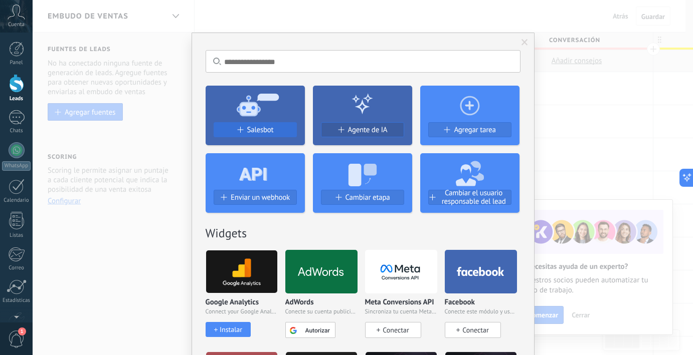
click at [252, 128] on span "Salesbot" at bounding box center [260, 130] width 27 height 9
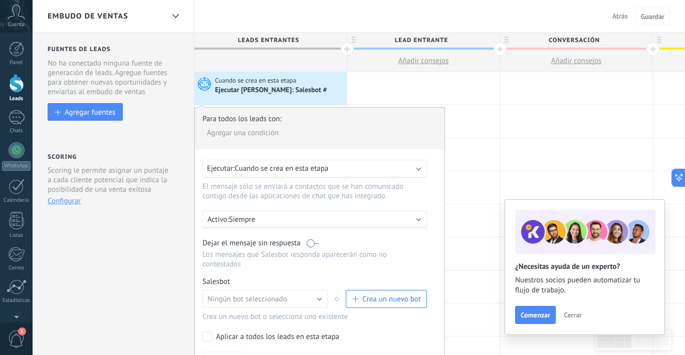
click at [276, 222] on p "Siempre" at bounding box center [316, 220] width 175 height 10
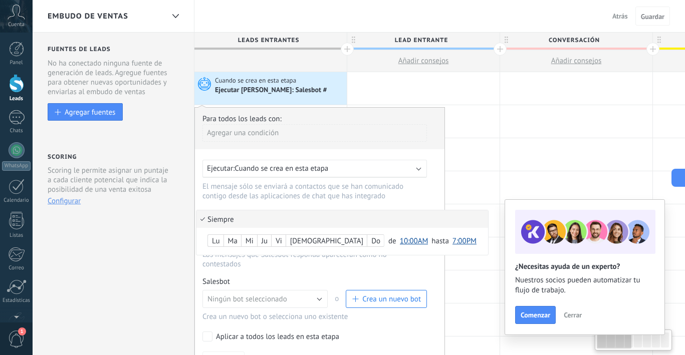
click at [269, 219] on li "Siempre" at bounding box center [343, 220] width 292 height 18
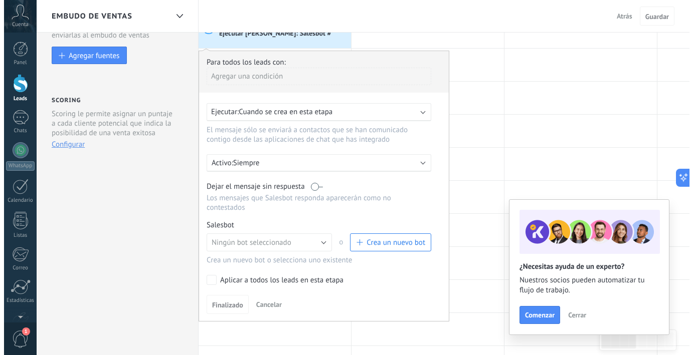
scroll to position [57, 0]
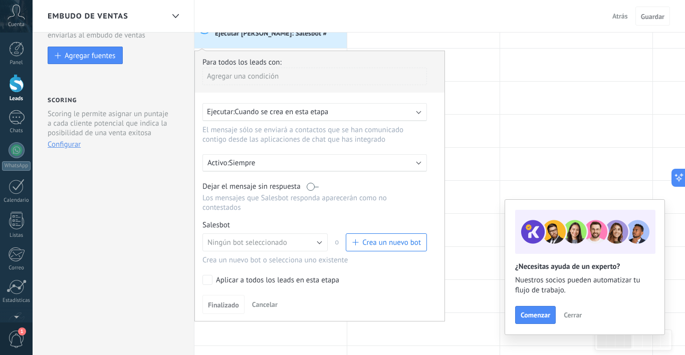
click at [387, 240] on span "Crea un nuevo bot" at bounding box center [391, 243] width 59 height 10
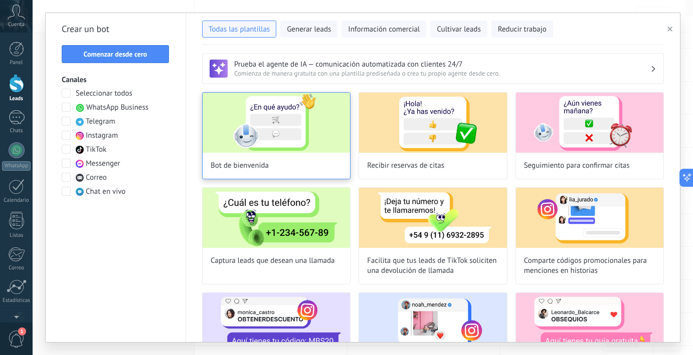
click at [279, 118] on img at bounding box center [276, 123] width 147 height 60
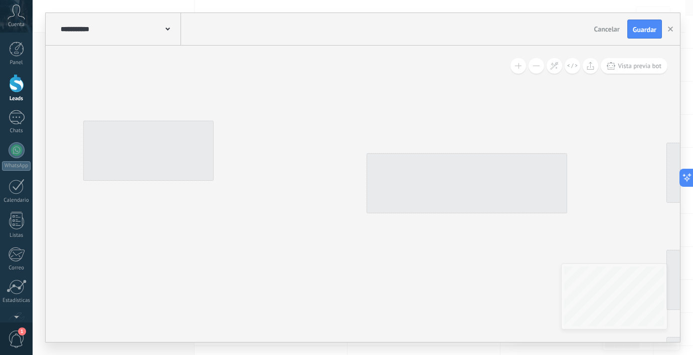
type input "**********"
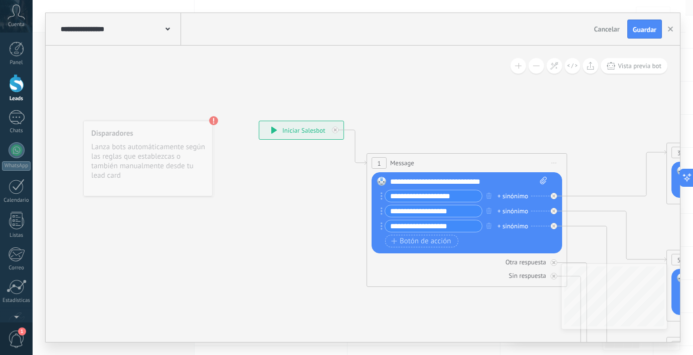
click at [448, 184] on div "**********" at bounding box center [468, 182] width 157 height 10
drag, startPoint x: 504, startPoint y: 180, endPoint x: 396, endPoint y: 171, distance: 109.2
click at [396, 171] on div "1 Message ******* (a): Todos los contactos - canales seleccionados Todos los co…" at bounding box center [467, 220] width 201 height 134
paste div
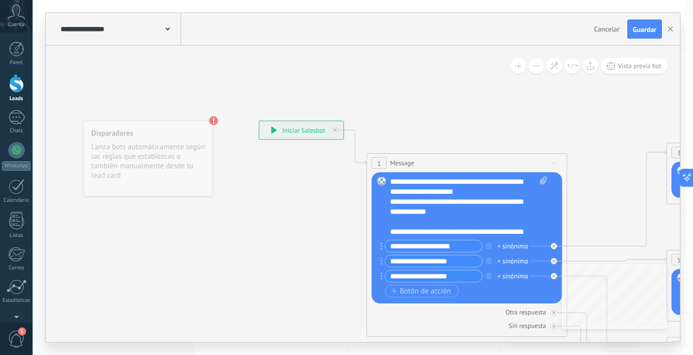
click at [452, 246] on input "**********" at bounding box center [433, 247] width 97 height 12
drag, startPoint x: 462, startPoint y: 246, endPoint x: 384, endPoint y: 241, distance: 77.9
click at [385, 241] on div "**********" at bounding box center [432, 246] width 102 height 13
type input "*******"
click at [460, 265] on input "**********" at bounding box center [433, 262] width 97 height 12
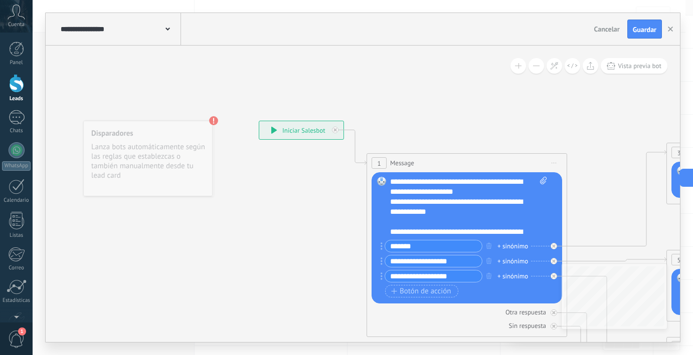
drag, startPoint x: 421, startPoint y: 262, endPoint x: 387, endPoint y: 259, distance: 34.7
click at [387, 259] on input "**********" at bounding box center [433, 262] width 97 height 12
type input "*"
type input "*******"
click at [488, 276] on icon "button" at bounding box center [488, 276] width 5 height 6
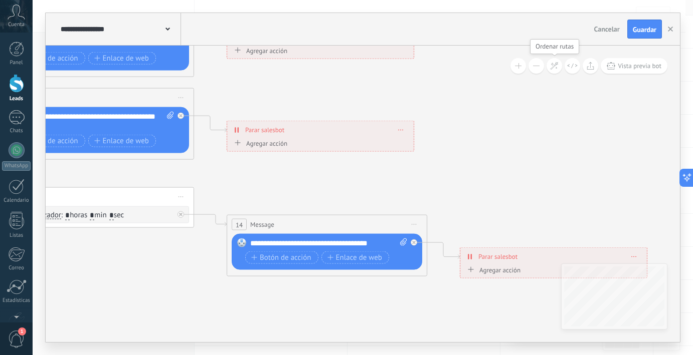
click at [537, 68] on button at bounding box center [536, 66] width 16 height 16
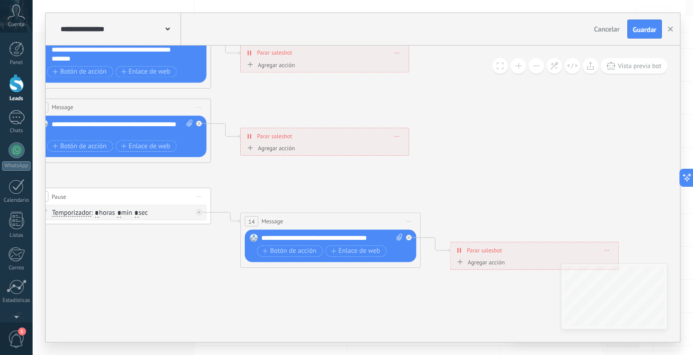
click at [537, 68] on button at bounding box center [536, 66] width 16 height 16
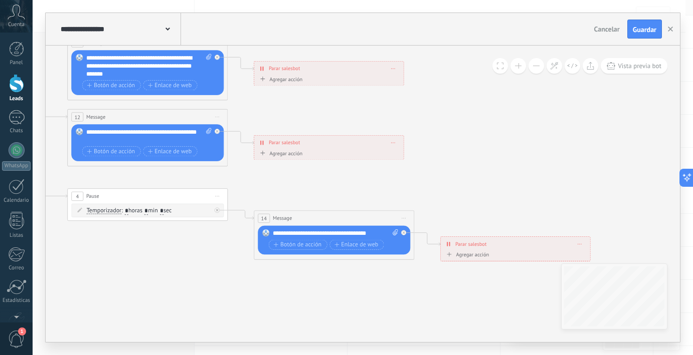
click at [537, 68] on button at bounding box center [536, 66] width 16 height 16
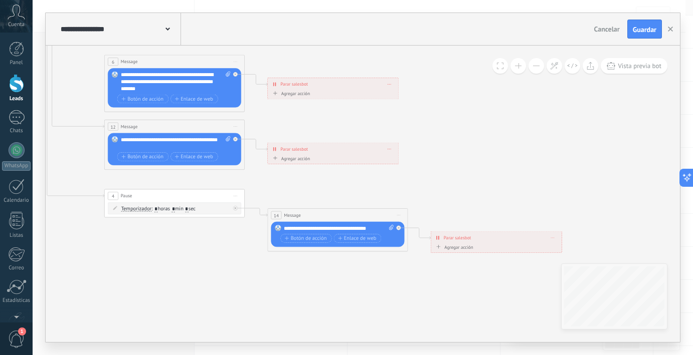
click at [537, 68] on button at bounding box center [536, 66] width 16 height 16
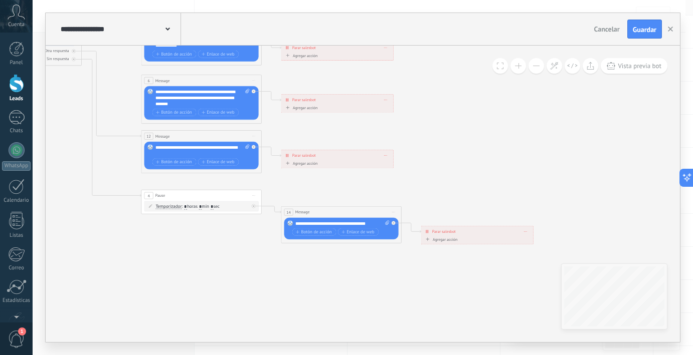
click at [537, 68] on button at bounding box center [536, 66] width 16 height 16
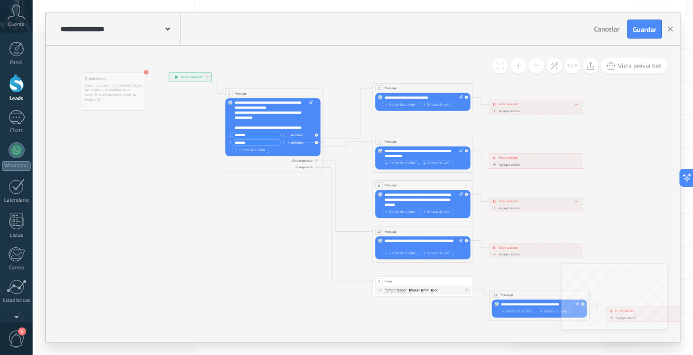
click at [445, 96] on div "**********" at bounding box center [424, 97] width 79 height 5
drag, startPoint x: 445, startPoint y: 96, endPoint x: 386, endPoint y: 92, distance: 59.3
click at [386, 92] on div "3 Message ******* (a): Todos los contactos - canales seleccionados Todos los co…" at bounding box center [423, 98] width 100 height 31
paste div
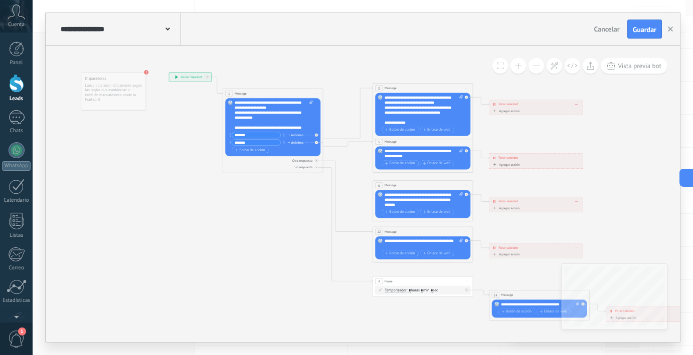
click at [411, 121] on div "**********" at bounding box center [420, 122] width 70 height 5
click at [412, 151] on div "**********" at bounding box center [424, 154] width 79 height 10
drag, startPoint x: 419, startPoint y: 156, endPoint x: 380, endPoint y: 146, distance: 39.8
click at [380, 147] on div "Reemplazar Quitar Convertir a mensaje de voz Arrastre la imagen aquí para adjun…" at bounding box center [422, 157] width 95 height 23
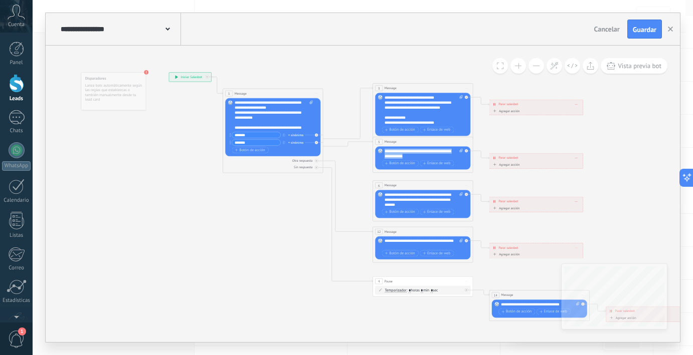
paste div
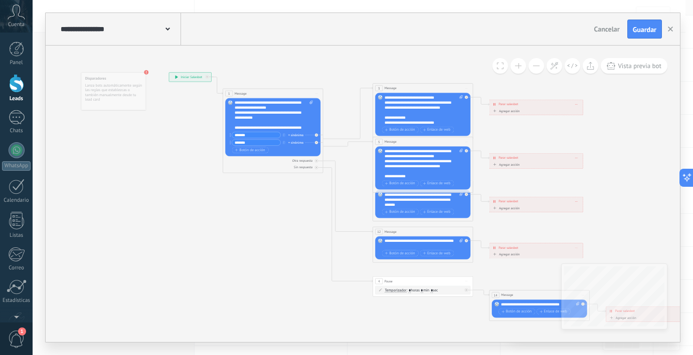
click at [496, 185] on icon at bounding box center [435, 197] width 782 height 501
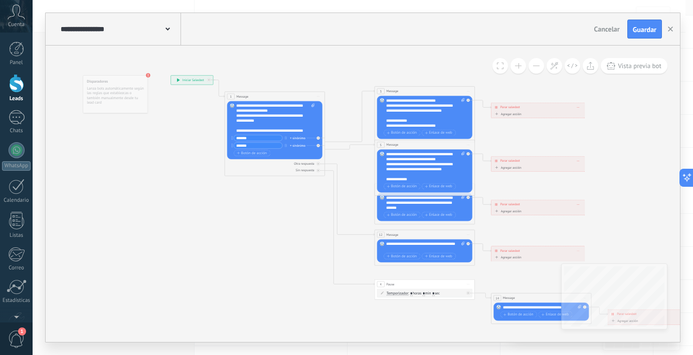
click at [431, 205] on div "**********" at bounding box center [425, 203] width 79 height 15
click at [430, 207] on div "**********" at bounding box center [425, 203] width 79 height 15
drag, startPoint x: 431, startPoint y: 207, endPoint x: 379, endPoint y: 194, distance: 54.4
click at [379, 194] on div "Reemplazar Quitar Convertir a mensaje de voz Arrastre la imagen aquí para adjun…" at bounding box center [424, 207] width 95 height 28
paste div
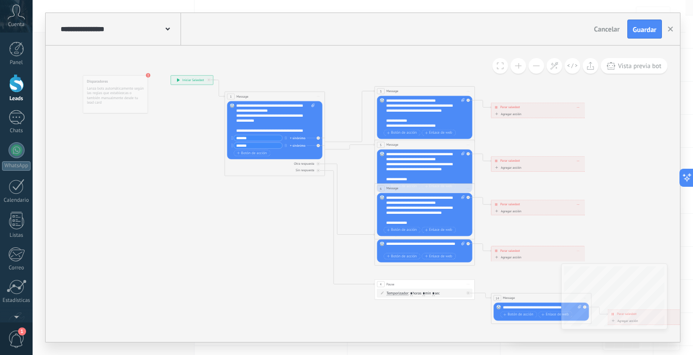
click at [430, 244] on div "**********" at bounding box center [425, 247] width 79 height 10
drag, startPoint x: 411, startPoint y: 249, endPoint x: 370, endPoint y: 226, distance: 47.6
click at [170, 75] on div "**********" at bounding box center [170, 75] width 0 height 0
paste div
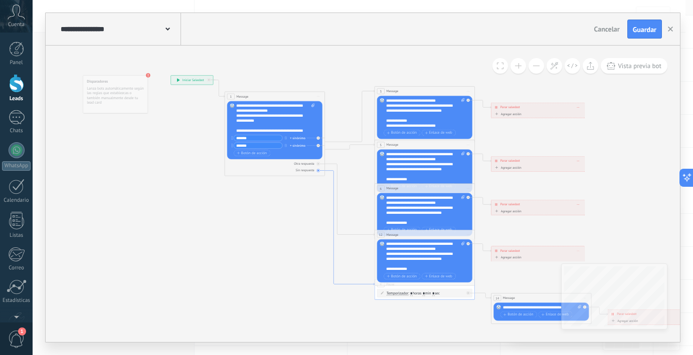
click at [333, 258] on icon at bounding box center [350, 228] width 50 height 115
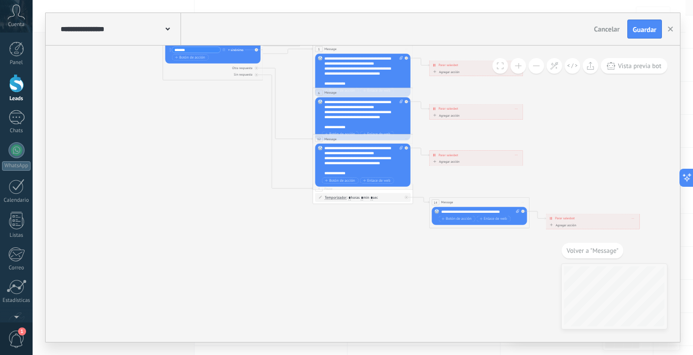
click at [389, 266] on icon at bounding box center [374, 104] width 782 height 501
click at [333, 253] on icon at bounding box center [374, 104] width 782 height 501
click at [324, 252] on icon at bounding box center [374, 104] width 782 height 501
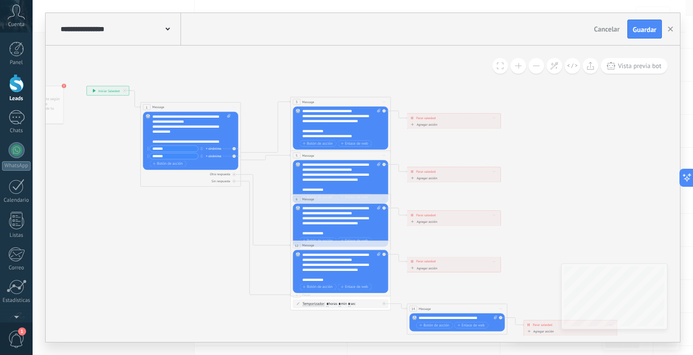
click at [443, 122] on div "**********" at bounding box center [453, 118] width 93 height 9
click at [493, 118] on icon at bounding box center [494, 118] width 3 height 1
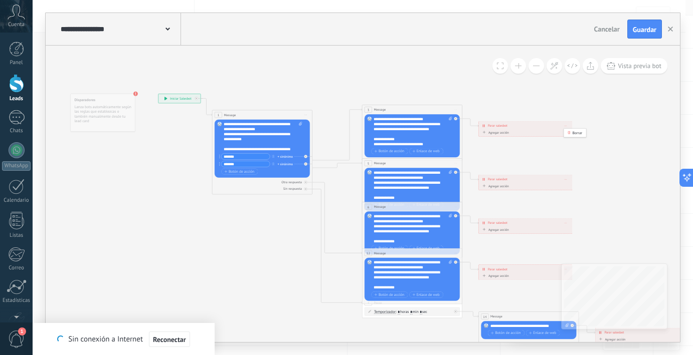
click at [405, 312] on span ": * horas * min * sec" at bounding box center [412, 312] width 32 height 5
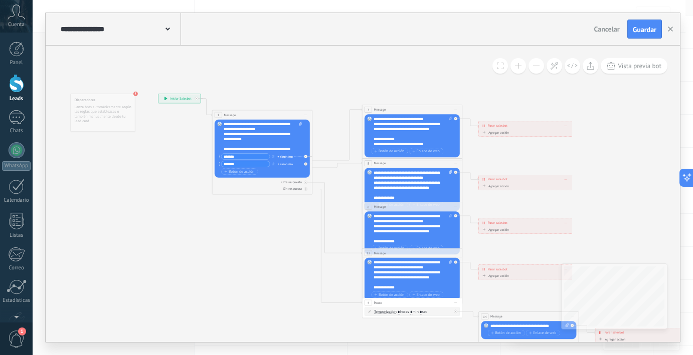
click at [520, 133] on div "Agregar acción Conversación marcada como cerrada Iniciar Salesbot Conversación …" at bounding box center [525, 133] width 89 height 6
click at [494, 134] on div "Agregar acción" at bounding box center [495, 133] width 28 height 4
click at [494, 134] on button "Conversación marcada como cerrada" at bounding box center [509, 132] width 63 height 9
click at [583, 148] on icon at bounding box center [424, 218] width 782 height 501
click at [567, 125] on span at bounding box center [566, 125] width 3 height 3
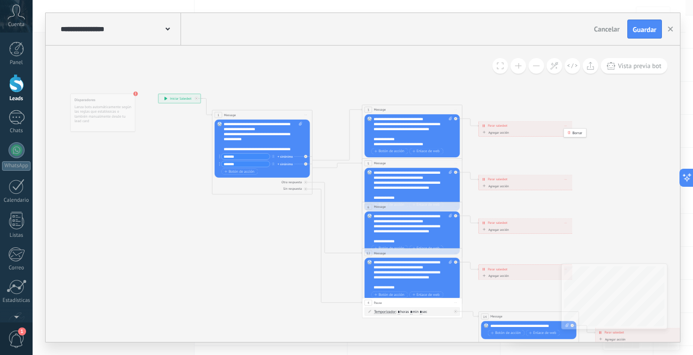
click at [432, 137] on div "**********" at bounding box center [409, 139] width 70 height 5
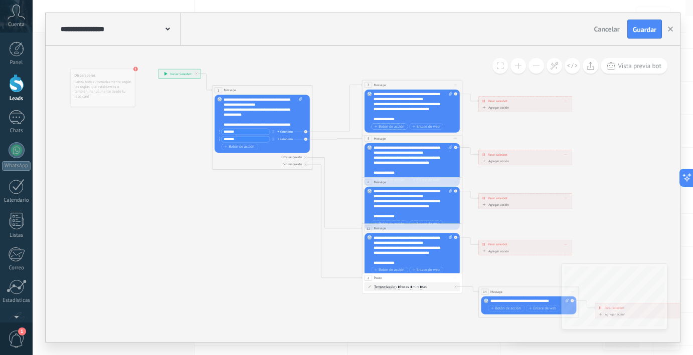
click at [395, 126] on span "Botón de acción" at bounding box center [389, 127] width 30 height 4
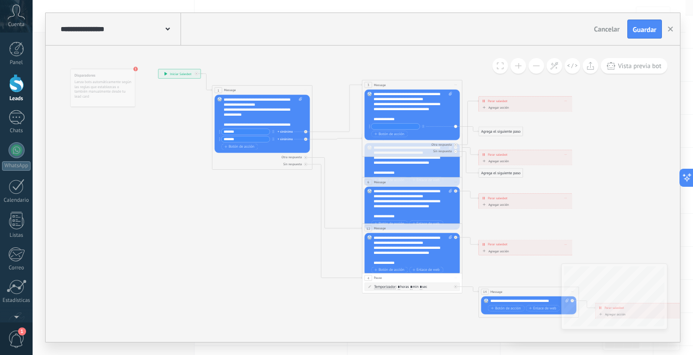
click at [499, 131] on div "Agrega el siguiente paso" at bounding box center [501, 131] width 44 height 8
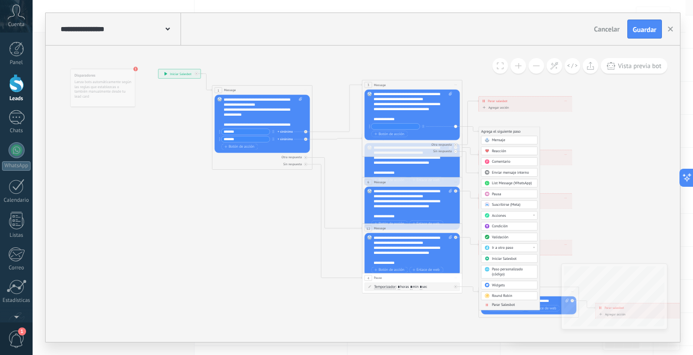
click at [530, 216] on div "Acciones" at bounding box center [513, 216] width 42 height 5
click at [496, 141] on span "Mensaje" at bounding box center [499, 140] width 14 height 5
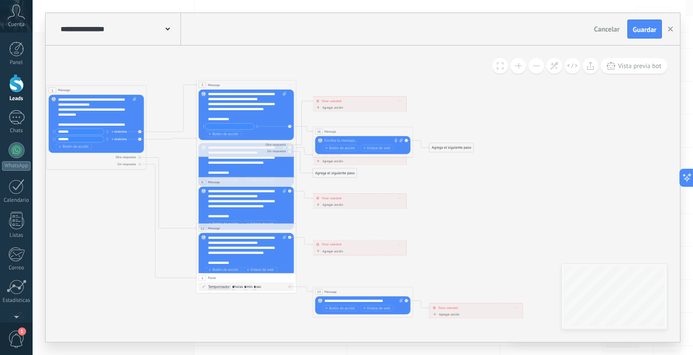
click at [344, 140] on div at bounding box center [361, 140] width 75 height 5
paste div
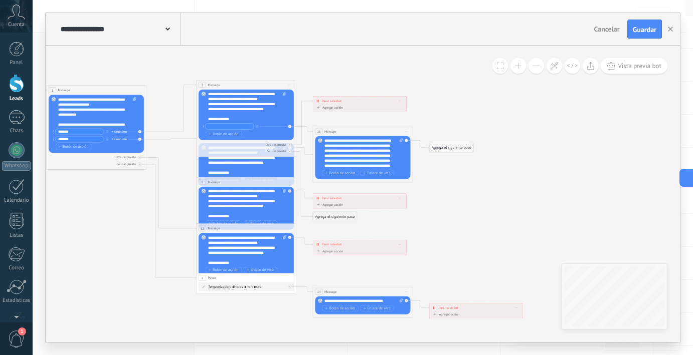
click at [451, 188] on icon at bounding box center [258, 194] width 782 height 501
click at [502, 117] on icon at bounding box center [258, 194] width 782 height 501
click at [646, 67] on span "Vista previa bot" at bounding box center [640, 66] width 44 height 9
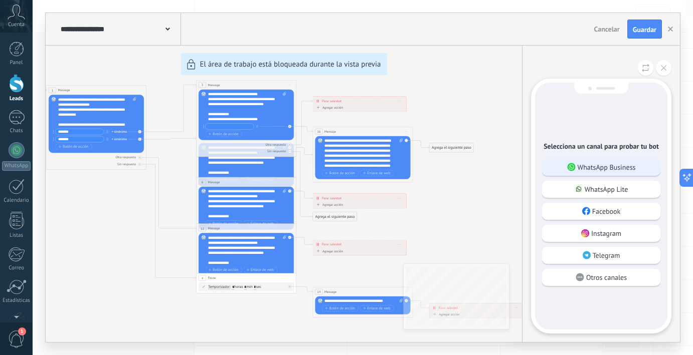
click at [604, 163] on p "WhatsApp Business" at bounding box center [607, 167] width 58 height 9
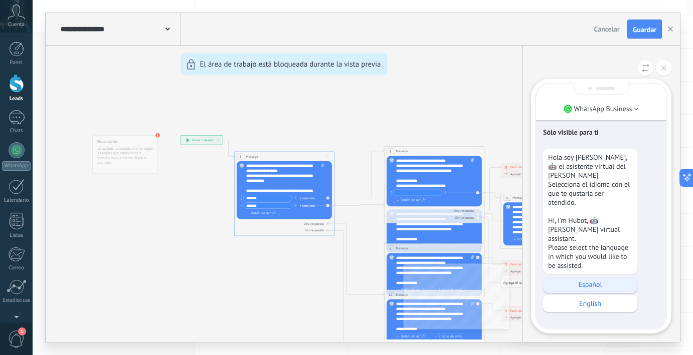
click at [608, 284] on p "Español" at bounding box center [590, 284] width 84 height 9
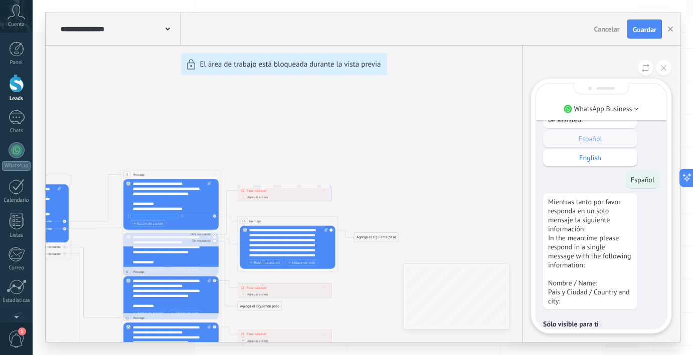
scroll to position [0, 0]
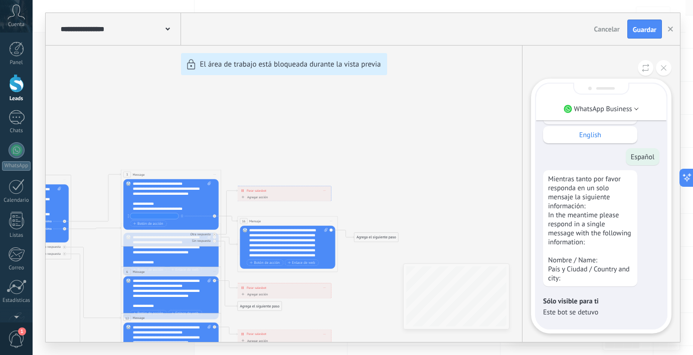
click at [578, 313] on div "Sólo visible para ti Este bot se detuvo" at bounding box center [601, 307] width 116 height 30
click at [216, 218] on div "**********" at bounding box center [363, 177] width 634 height 329
click at [215, 218] on div "**********" at bounding box center [363, 177] width 634 height 329
click at [356, 210] on div "**********" at bounding box center [363, 177] width 634 height 329
click at [330, 220] on div "**********" at bounding box center [363, 177] width 634 height 329
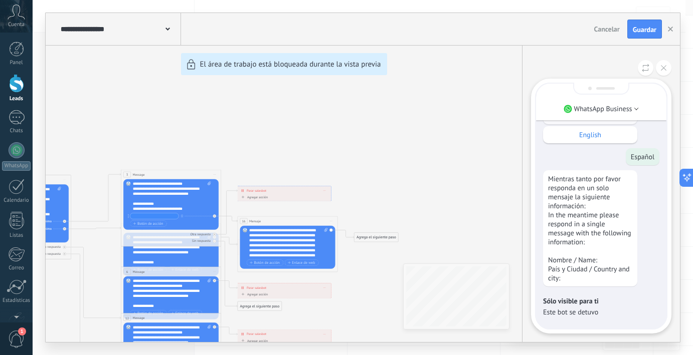
click at [229, 216] on div "**********" at bounding box center [363, 177] width 634 height 329
click at [322, 222] on div "**********" at bounding box center [363, 177] width 634 height 329
click at [331, 221] on div "**********" at bounding box center [363, 177] width 634 height 329
click at [331, 222] on div "**********" at bounding box center [363, 177] width 634 height 329
click at [330, 222] on div "**********" at bounding box center [363, 177] width 634 height 329
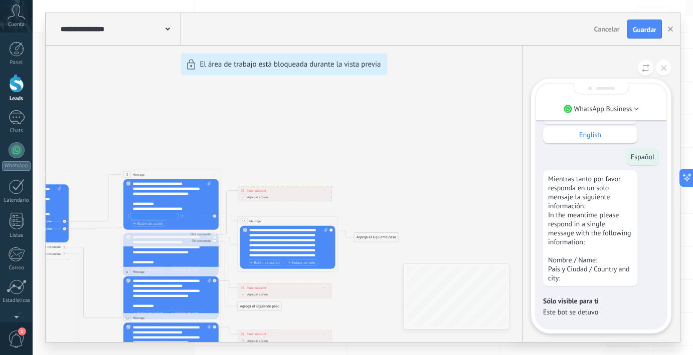
click at [330, 222] on div "**********" at bounding box center [363, 177] width 634 height 329
click at [663, 70] on icon at bounding box center [664, 68] width 6 height 6
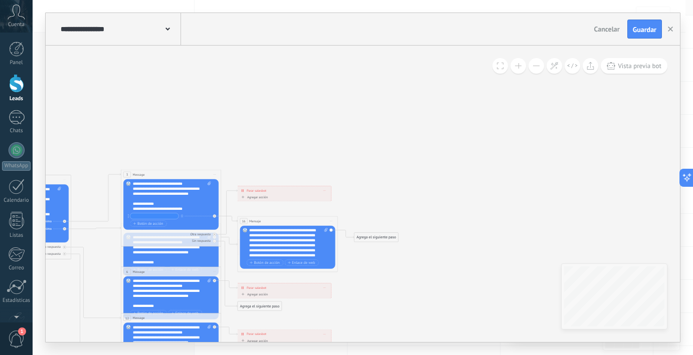
click at [517, 62] on button at bounding box center [518, 66] width 16 height 16
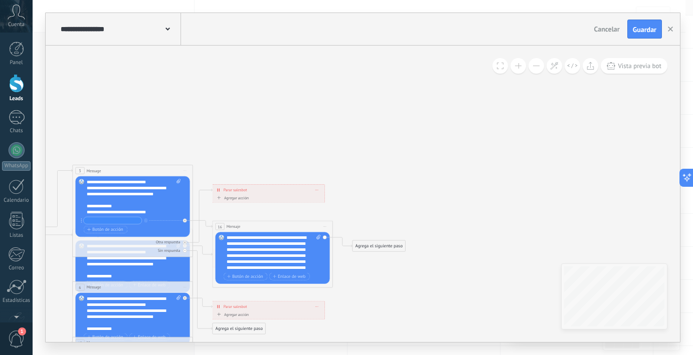
click at [517, 62] on button at bounding box center [518, 66] width 16 height 16
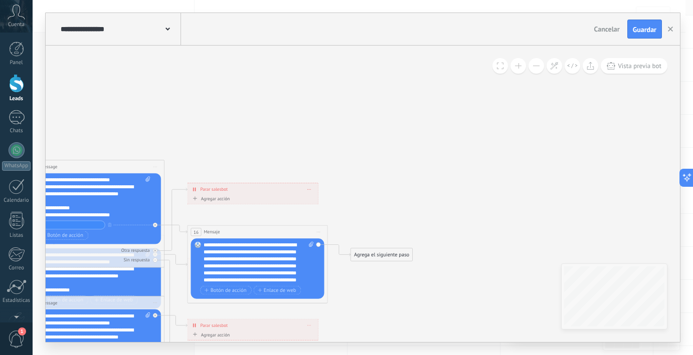
click at [320, 228] on span "Iniciar vista previa aquí Cambiar nombre Duplicar [GEOGRAPHIC_DATA]" at bounding box center [318, 232] width 11 height 10
click at [328, 278] on div "Borrar" at bounding box center [350, 278] width 69 height 12
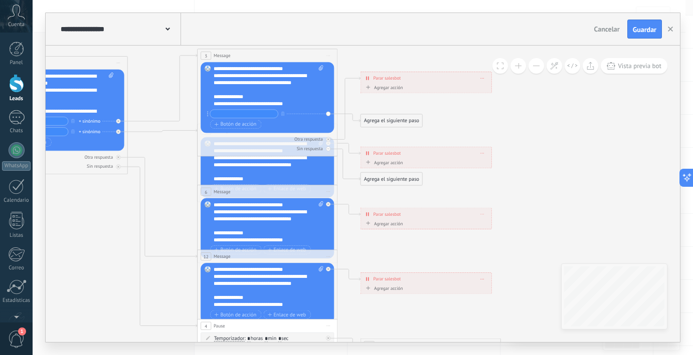
scroll to position [10, 0]
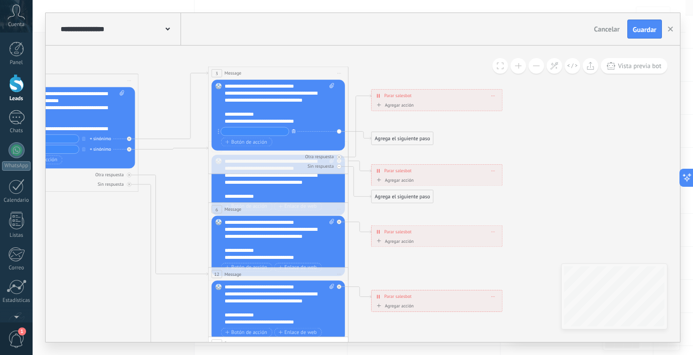
click at [293, 132] on icon "button" at bounding box center [294, 131] width 4 height 4
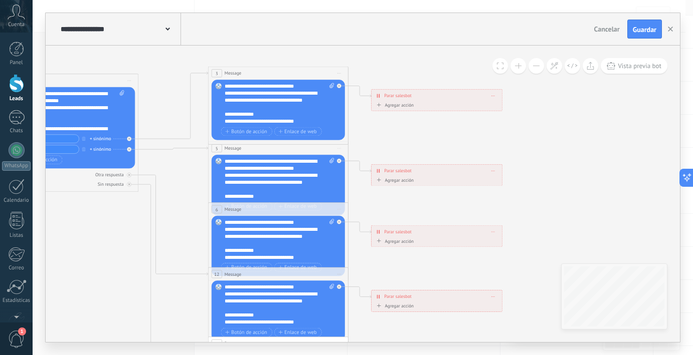
click at [493, 97] on span at bounding box center [492, 96] width 3 height 4
click at [505, 104] on div "Borrar" at bounding box center [505, 106] width 31 height 12
click at [399, 96] on div "Agrega el siguiente paso" at bounding box center [403, 96] width 62 height 12
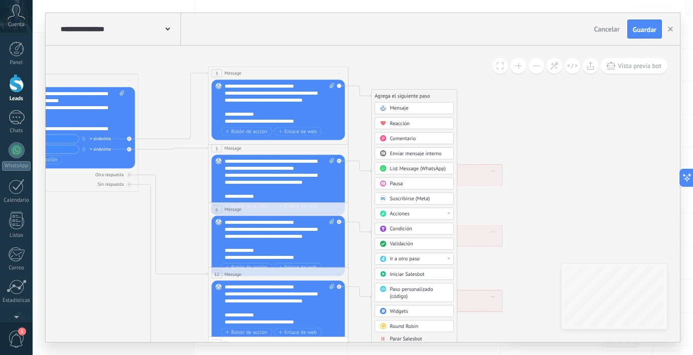
click at [410, 184] on div "Pausa" at bounding box center [419, 183] width 59 height 7
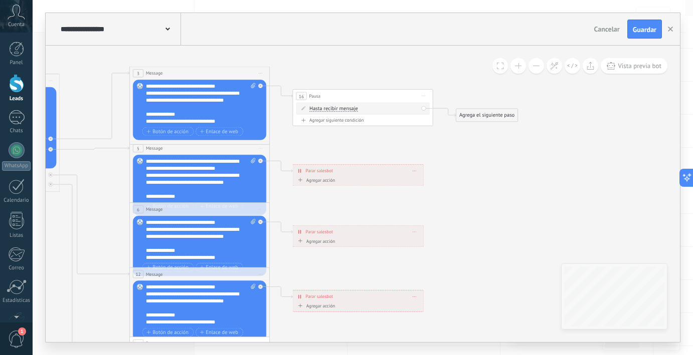
click at [357, 120] on div "Agregar siguiente condición" at bounding box center [362, 120] width 133 height 6
click at [415, 109] on div "Borrar" at bounding box center [416, 108] width 8 height 10
click at [422, 116] on div "Borrar" at bounding box center [427, 118] width 31 height 12
click at [377, 109] on input "*" at bounding box center [375, 109] width 3 height 7
type input "*"
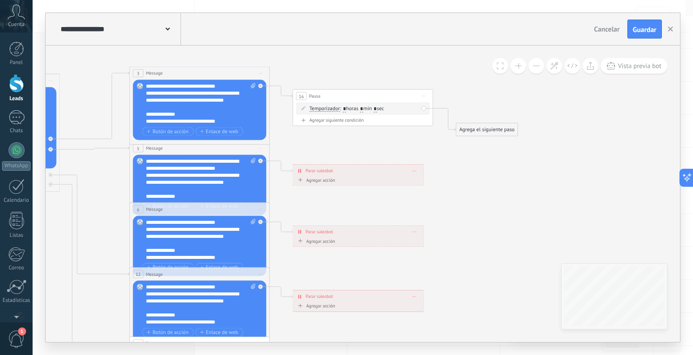
click at [363, 108] on input "*" at bounding box center [361, 109] width 3 height 7
type input "*"
click at [481, 130] on div "Agrega el siguiente paso" at bounding box center [487, 130] width 62 height 12
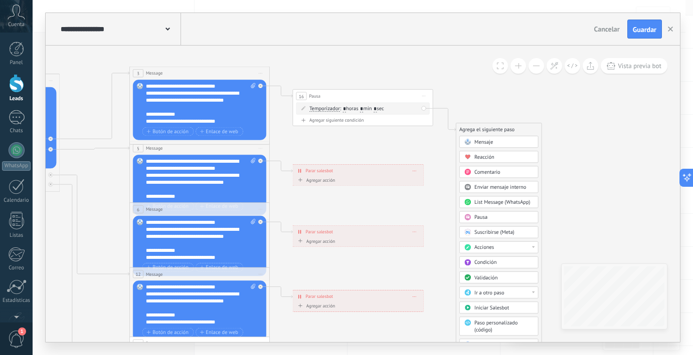
click at [484, 140] on span "Mensaje" at bounding box center [483, 142] width 19 height 7
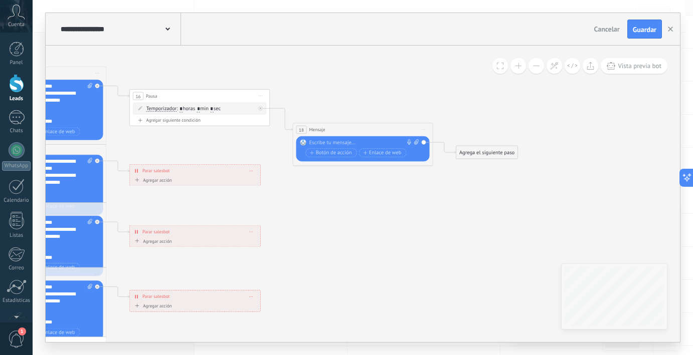
click at [324, 144] on div at bounding box center [361, 142] width 104 height 7
paste div
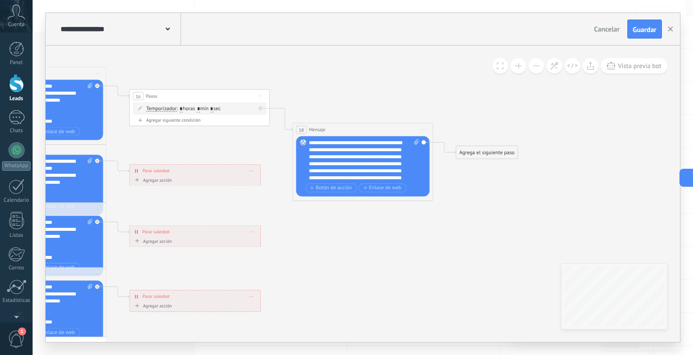
click at [478, 151] on div "Agrega el siguiente paso" at bounding box center [487, 153] width 62 height 12
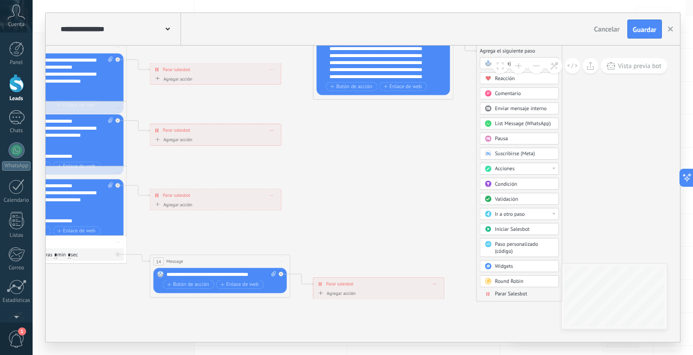
click at [518, 294] on span "Parar Salesbot" at bounding box center [511, 294] width 32 height 7
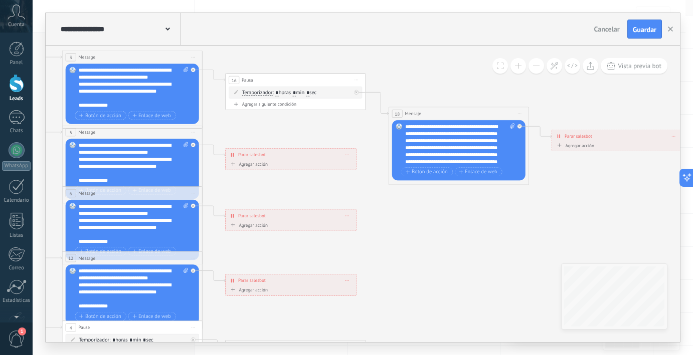
click at [351, 160] on div "**********" at bounding box center [291, 155] width 130 height 13
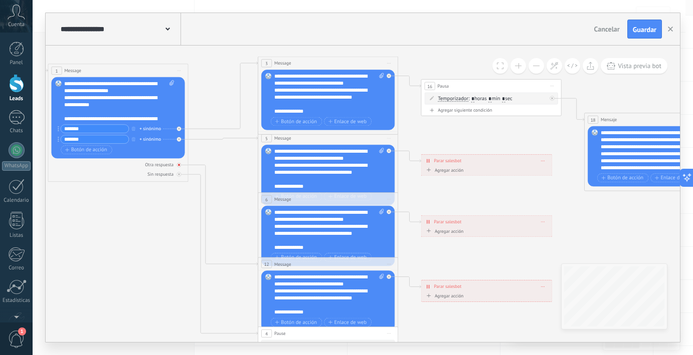
click at [179, 165] on icon at bounding box center [179, 165] width 3 height 3
click at [180, 175] on icon at bounding box center [179, 174] width 3 height 3
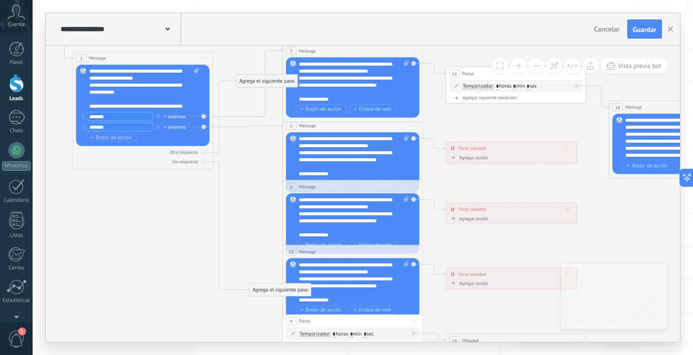
drag, startPoint x: 268, startPoint y: 96, endPoint x: 281, endPoint y: 289, distance: 193.0
click at [281, 289] on div "Agrega el siguiente paso" at bounding box center [281, 290] width 62 height 12
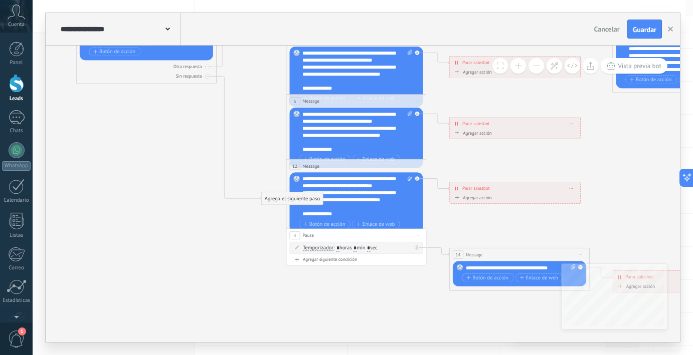
drag, startPoint x: 277, startPoint y: 268, endPoint x: 286, endPoint y: 200, distance: 69.3
click at [286, 200] on div "Agrega el siguiente paso" at bounding box center [293, 199] width 62 height 12
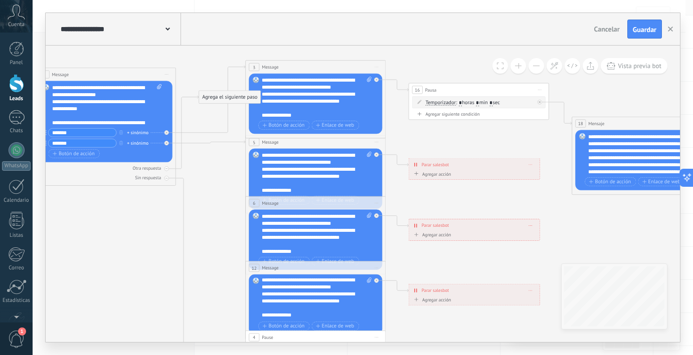
scroll to position [1, 0]
click at [634, 69] on span "Vista previa bot" at bounding box center [640, 66] width 44 height 9
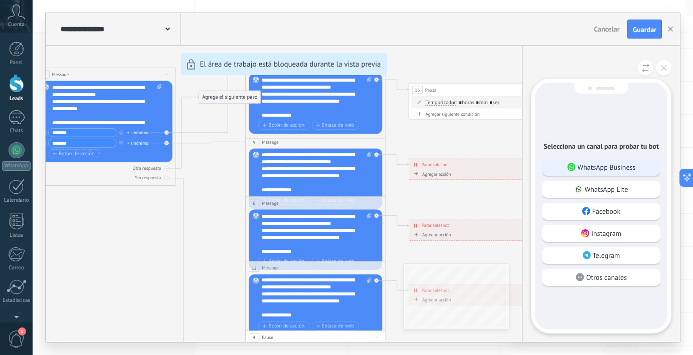
click at [608, 165] on p "WhatsApp Business" at bounding box center [607, 167] width 58 height 9
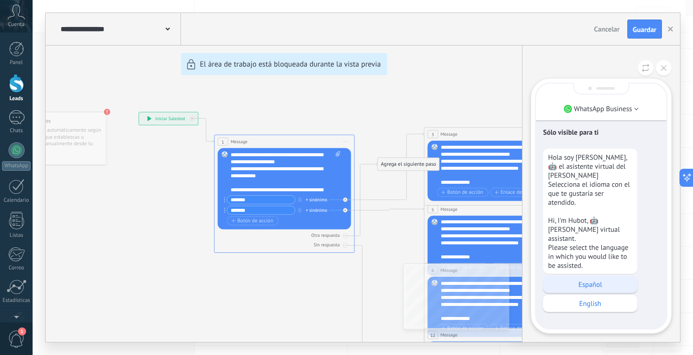
click at [611, 282] on p "Español" at bounding box center [590, 284] width 84 height 9
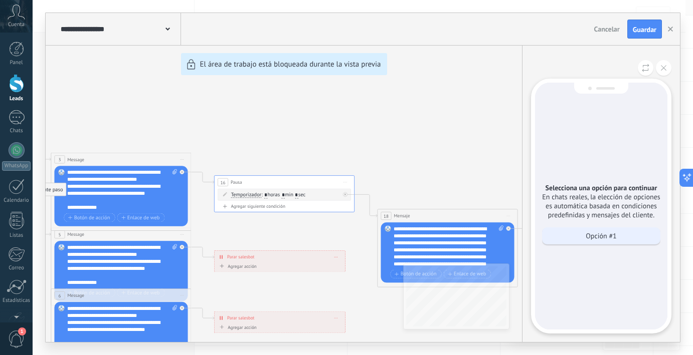
click at [639, 235] on div "Opción #1" at bounding box center [601, 236] width 118 height 17
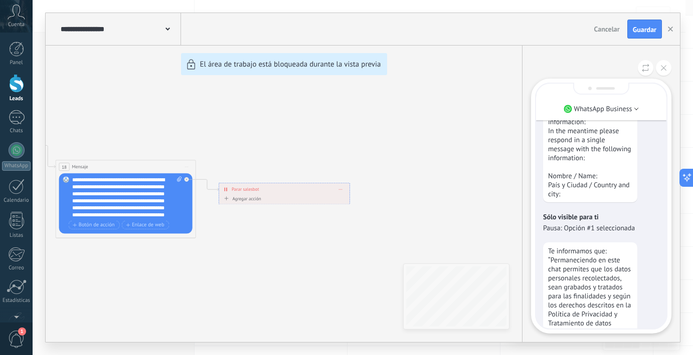
scroll to position [-119, 0]
click at [665, 70] on icon at bounding box center [664, 68] width 6 height 6
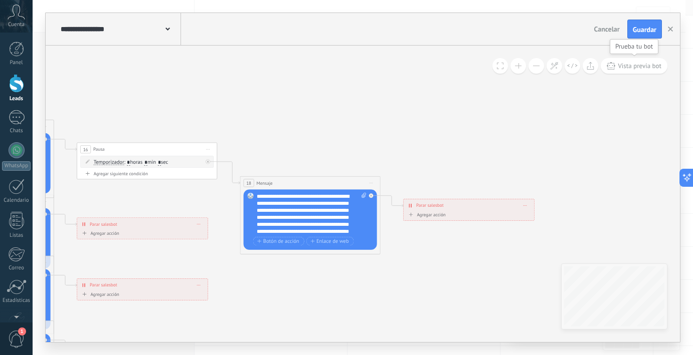
click at [639, 66] on span "Vista previa bot" at bounding box center [640, 66] width 44 height 9
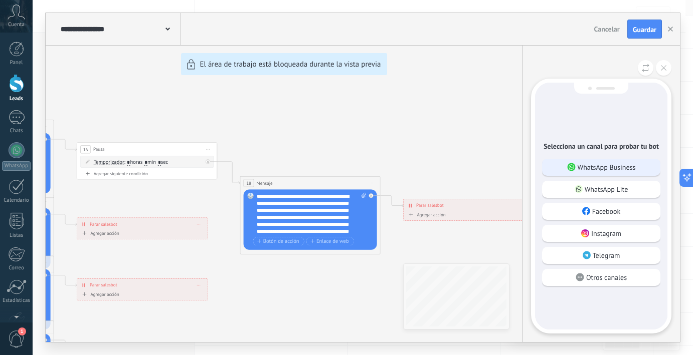
click at [624, 163] on p "WhatsApp Business" at bounding box center [607, 167] width 58 height 9
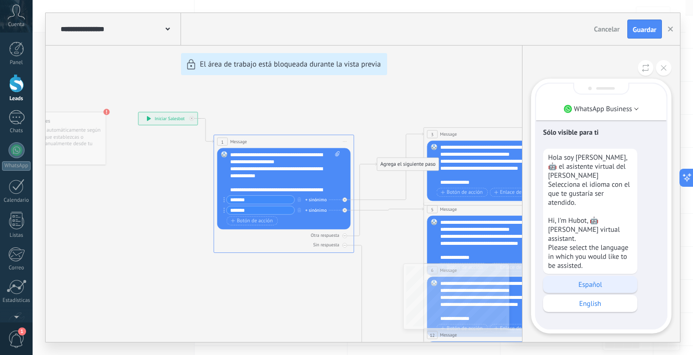
click at [605, 283] on p "Español" at bounding box center [590, 284] width 84 height 9
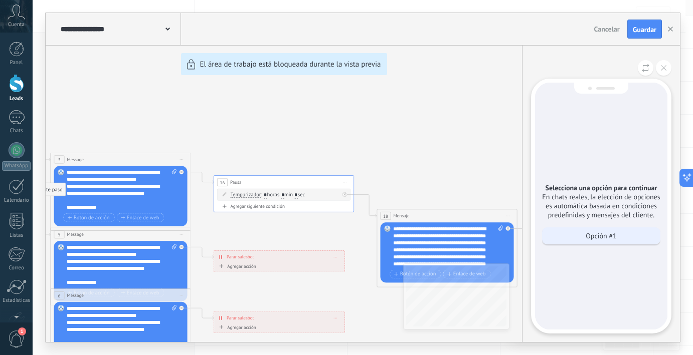
click at [607, 237] on div "Opción #1" at bounding box center [601, 236] width 118 height 17
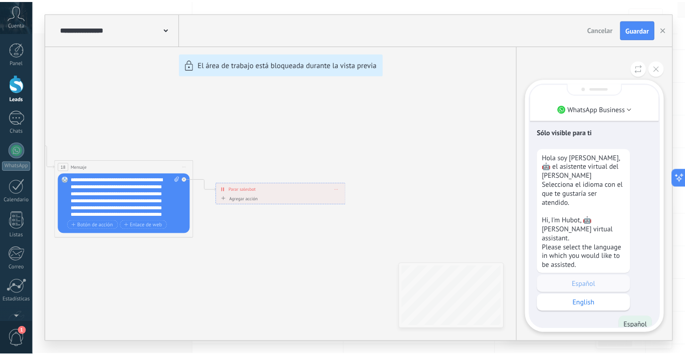
scroll to position [-401, 0]
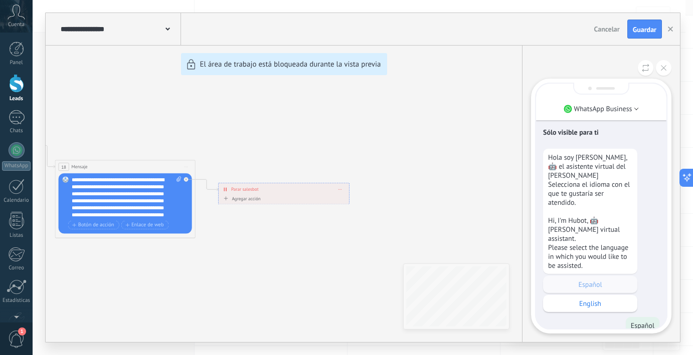
click at [469, 118] on div "**********" at bounding box center [363, 177] width 634 height 329
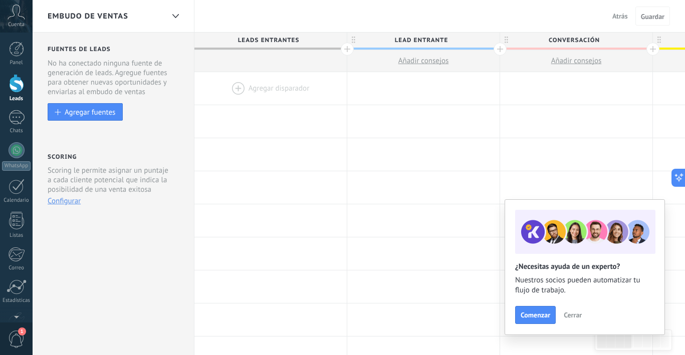
click at [275, 94] on div at bounding box center [271, 88] width 152 height 33
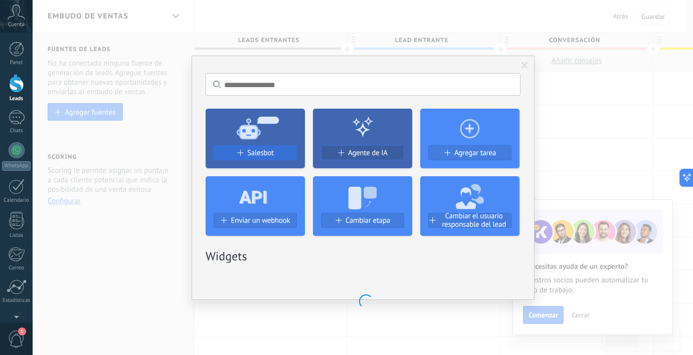
click at [260, 153] on span "Salesbot" at bounding box center [260, 153] width 27 height 9
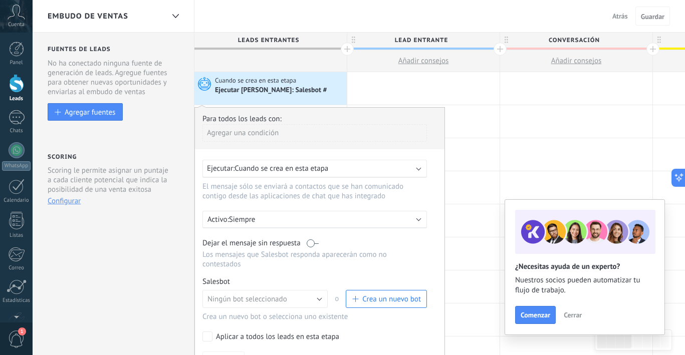
click at [405, 299] on span "Crea un nuevo bot" at bounding box center [391, 300] width 59 height 10
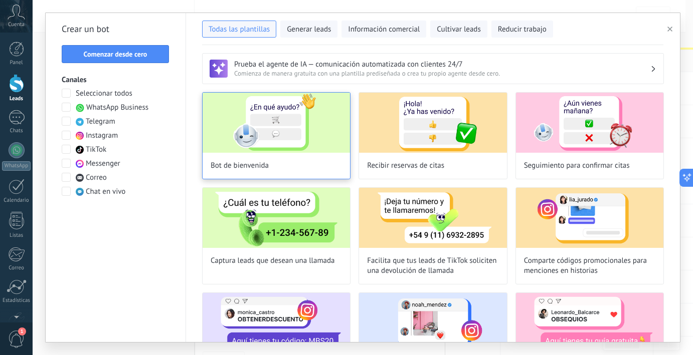
click at [314, 130] on img at bounding box center [276, 123] width 147 height 60
type input "**********"
